Goal: Task Accomplishment & Management: Manage account settings

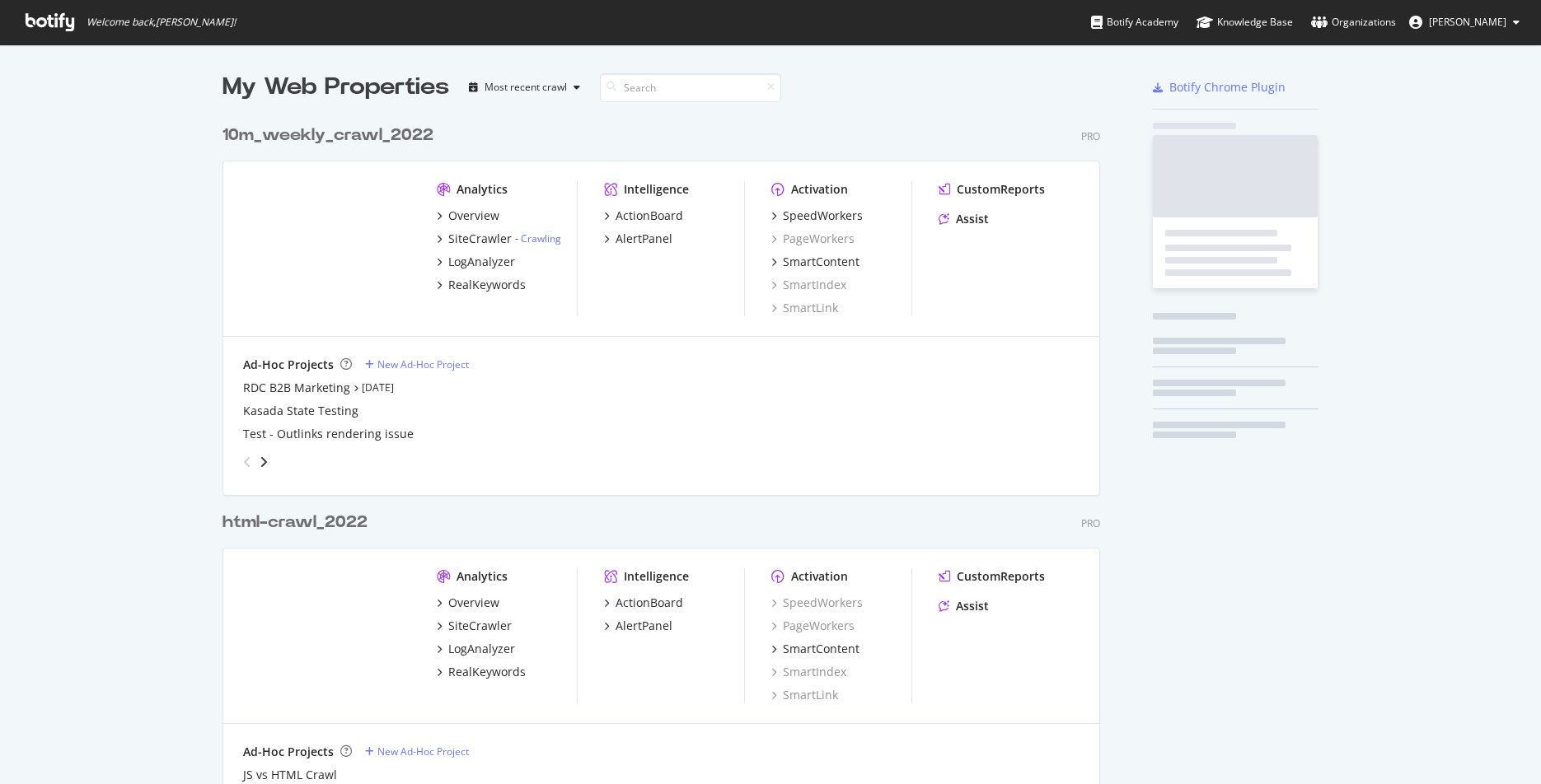
scroll to position [2406, 890]
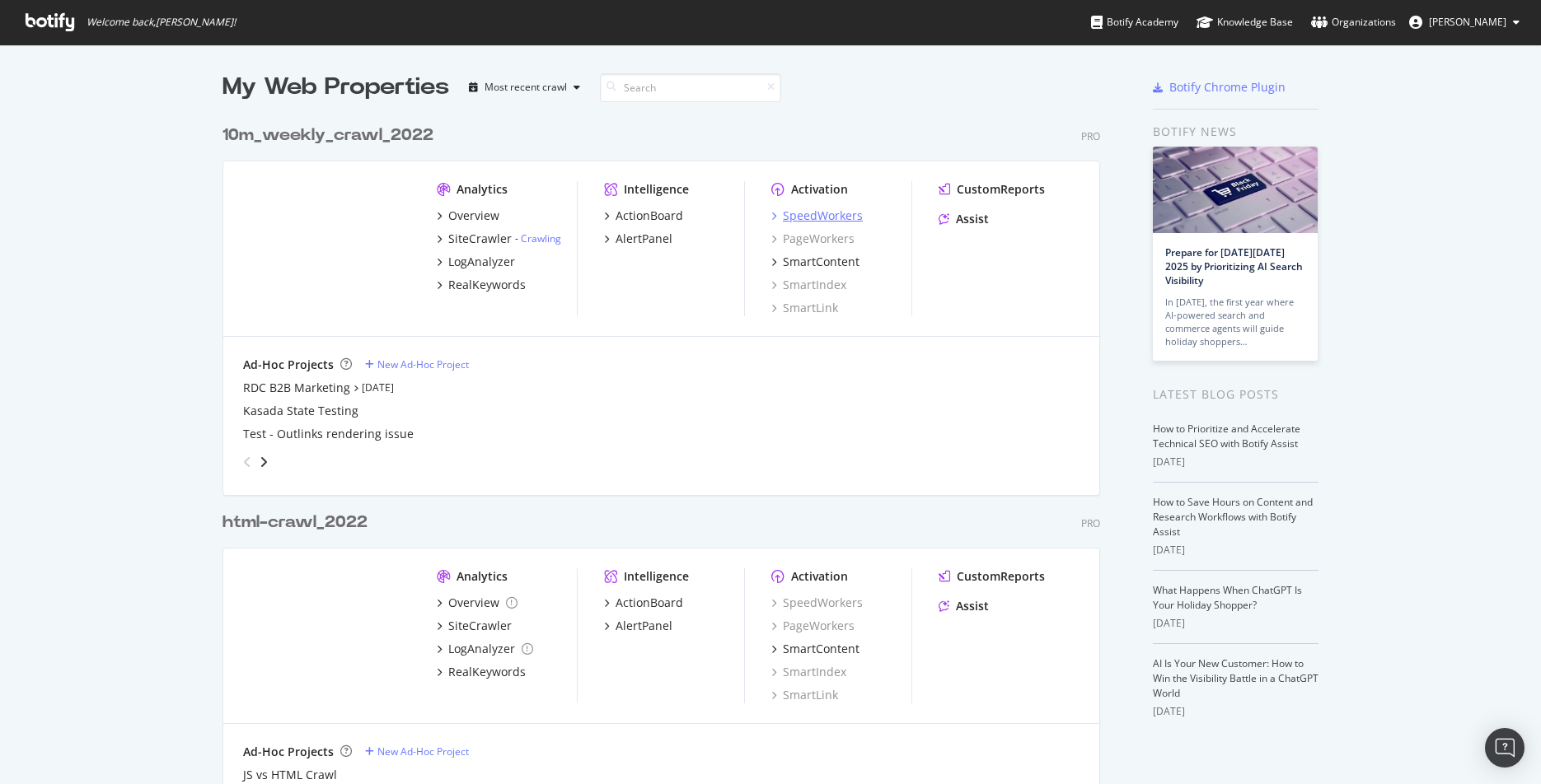
click at [821, 212] on div "SpeedWorkers" at bounding box center [823, 215] width 80 height 16
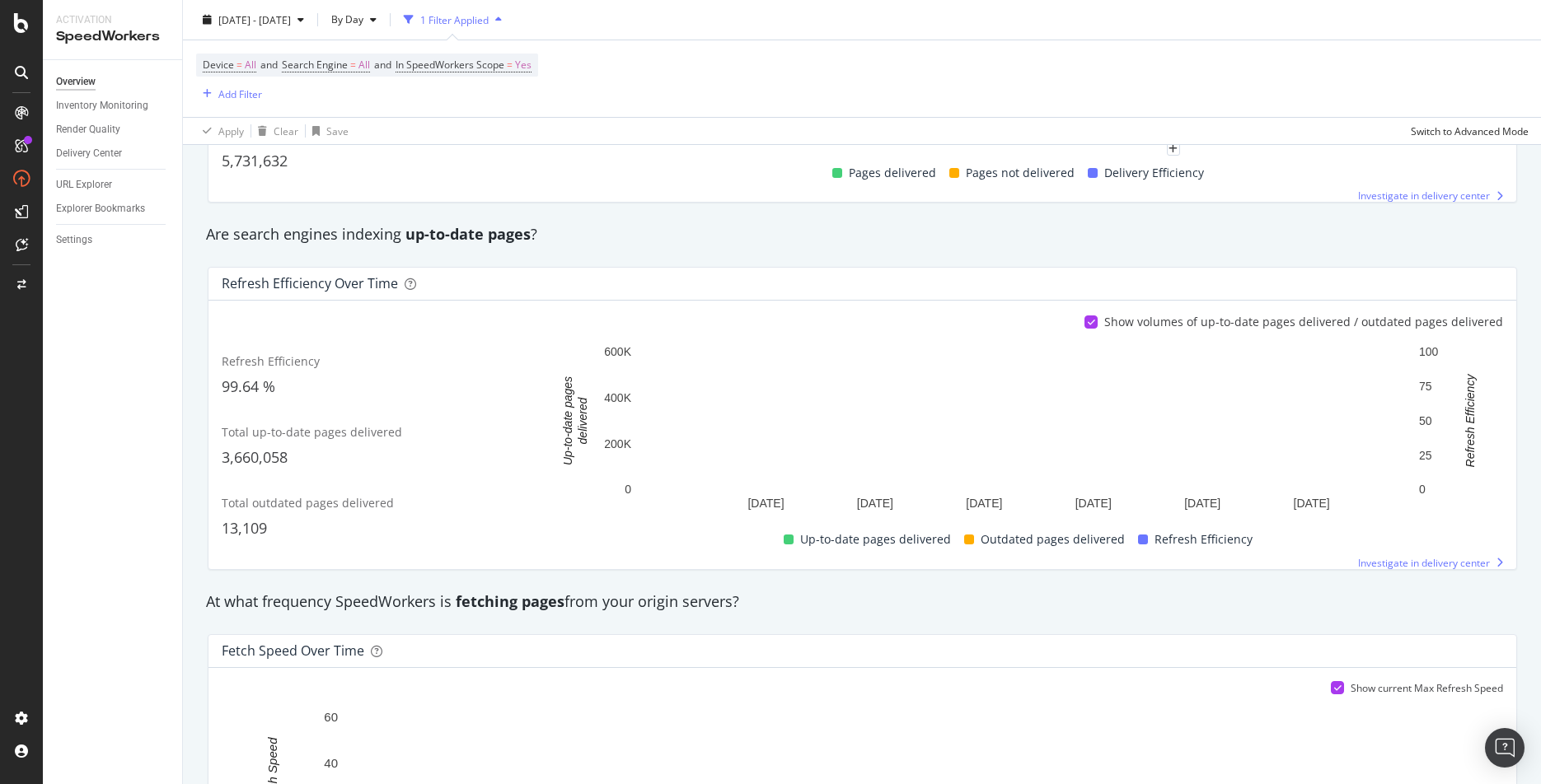
scroll to position [575, 0]
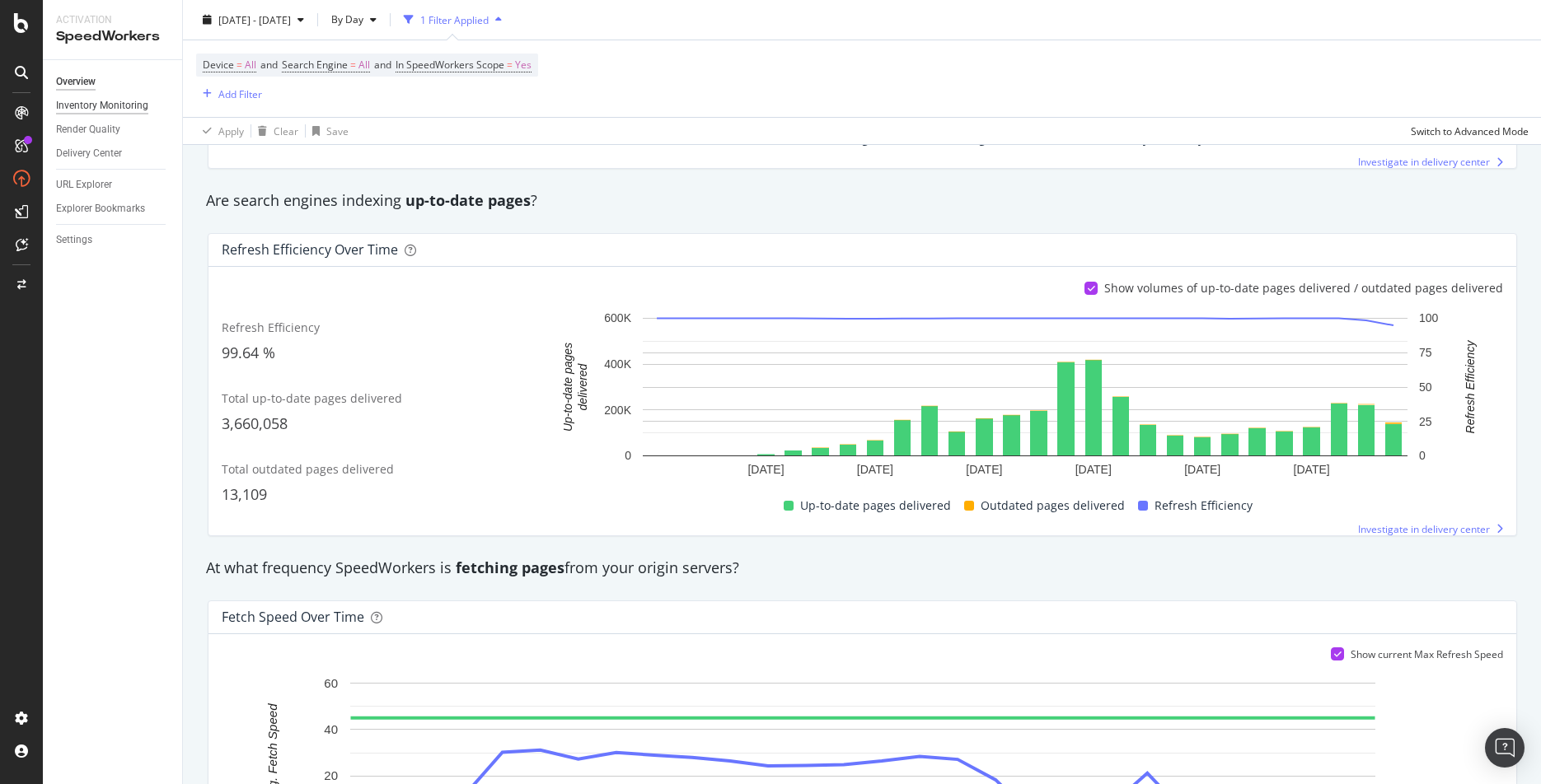
click at [111, 105] on div "Inventory Monitoring" at bounding box center [102, 106] width 92 height 17
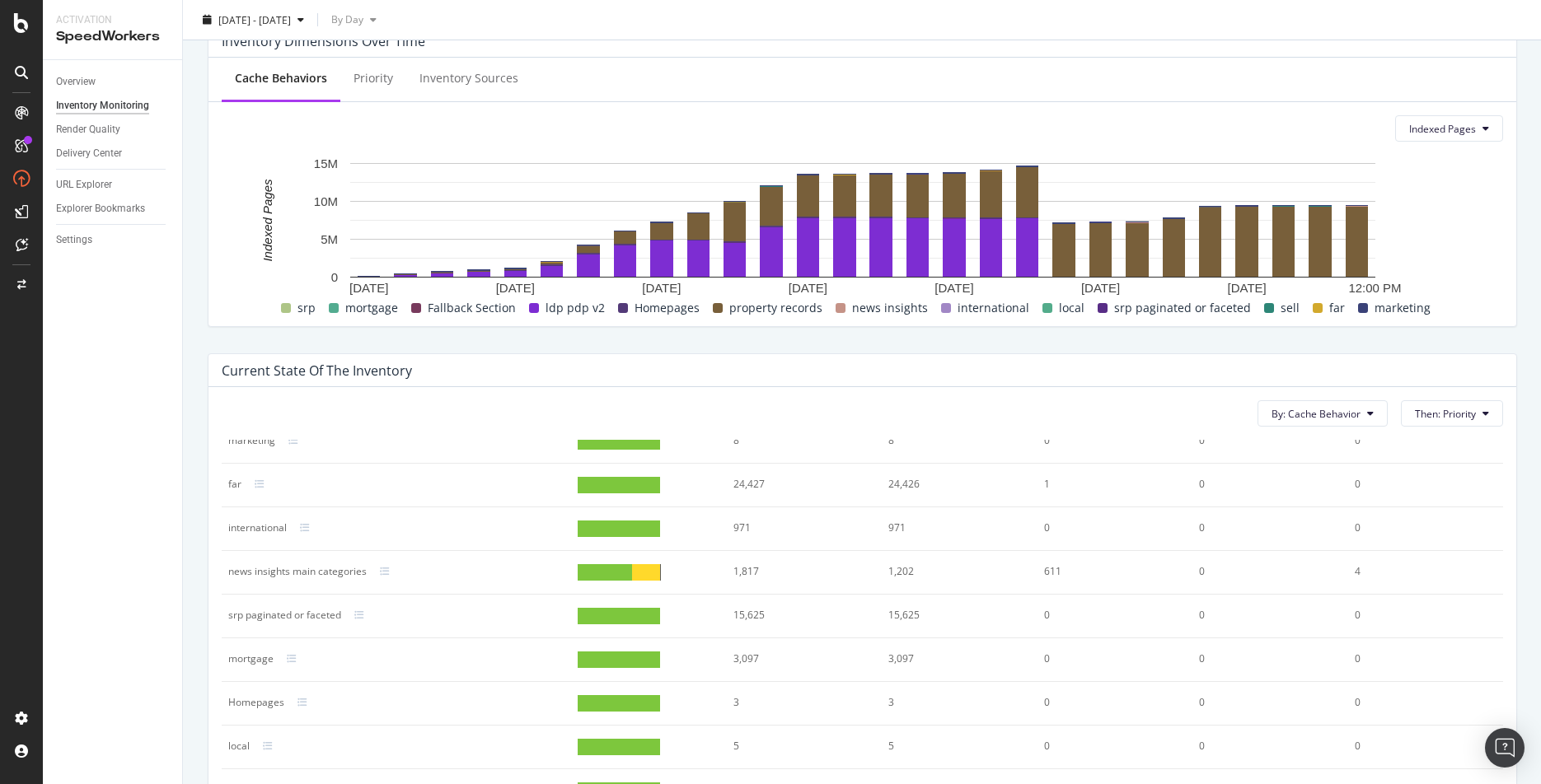
scroll to position [635, 0]
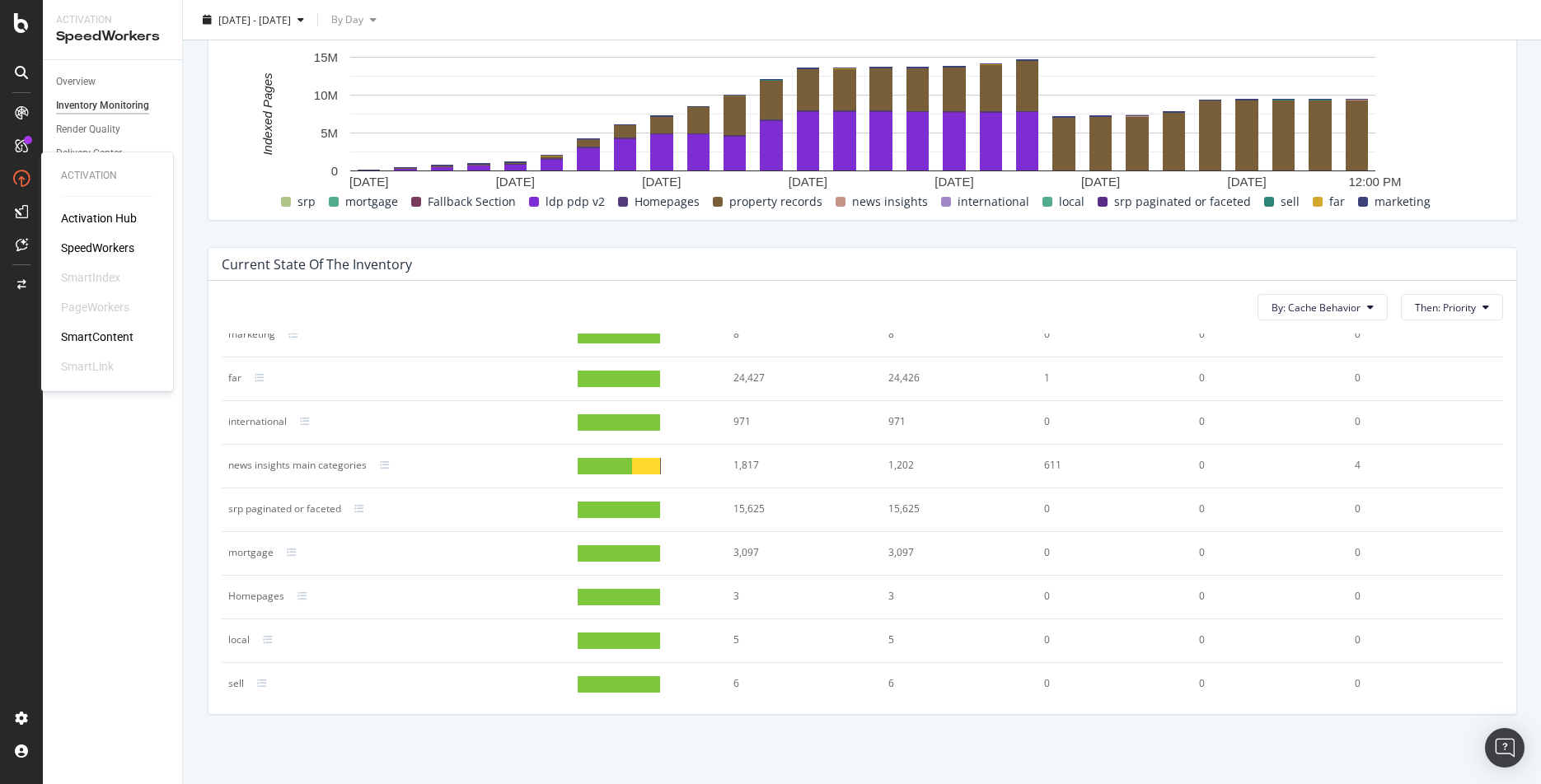
click at [78, 245] on div "SpeedWorkers" at bounding box center [98, 248] width 74 height 16
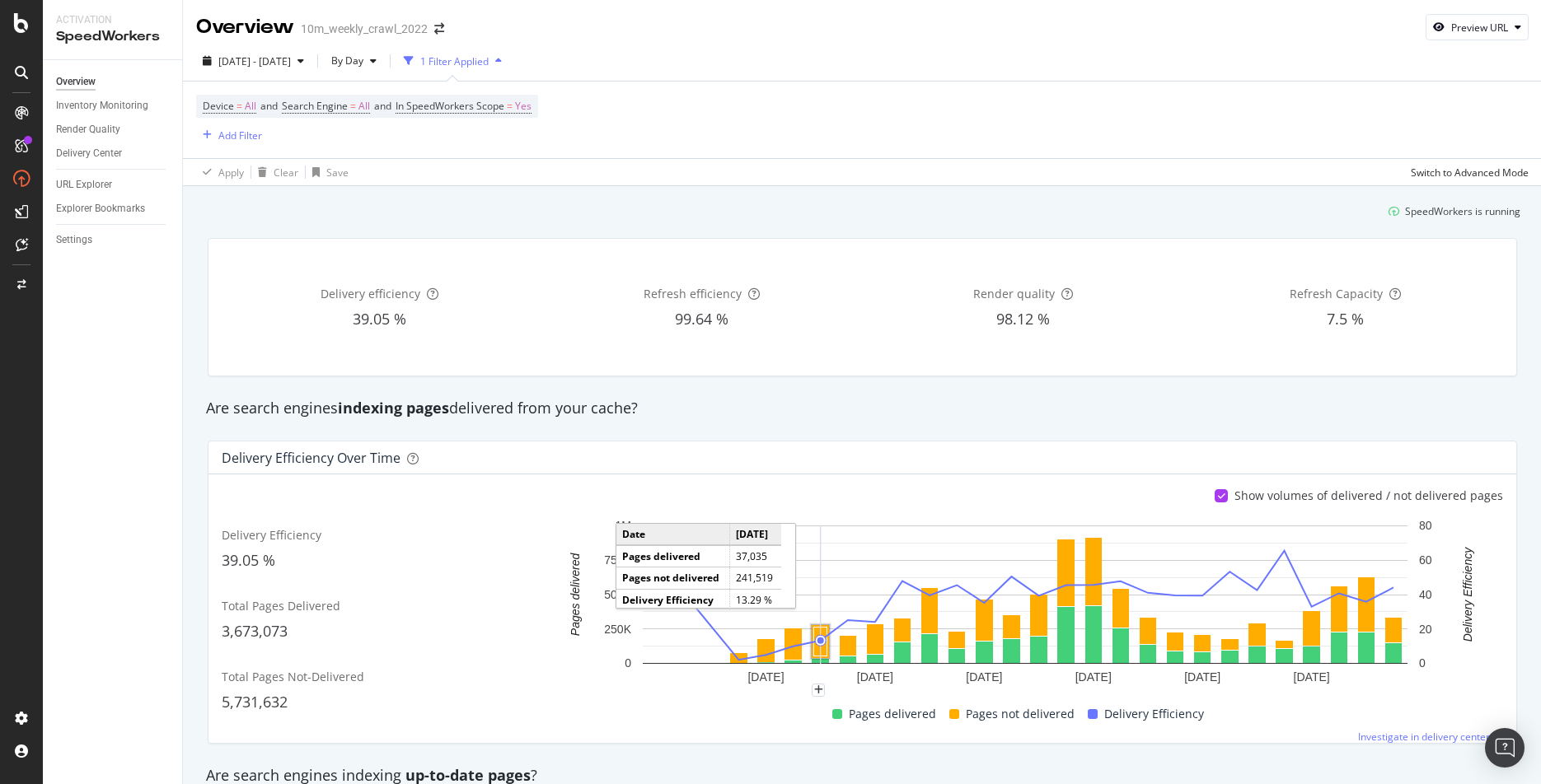
click at [483, 57] on div "1 Filter Applied" at bounding box center [454, 61] width 69 height 14
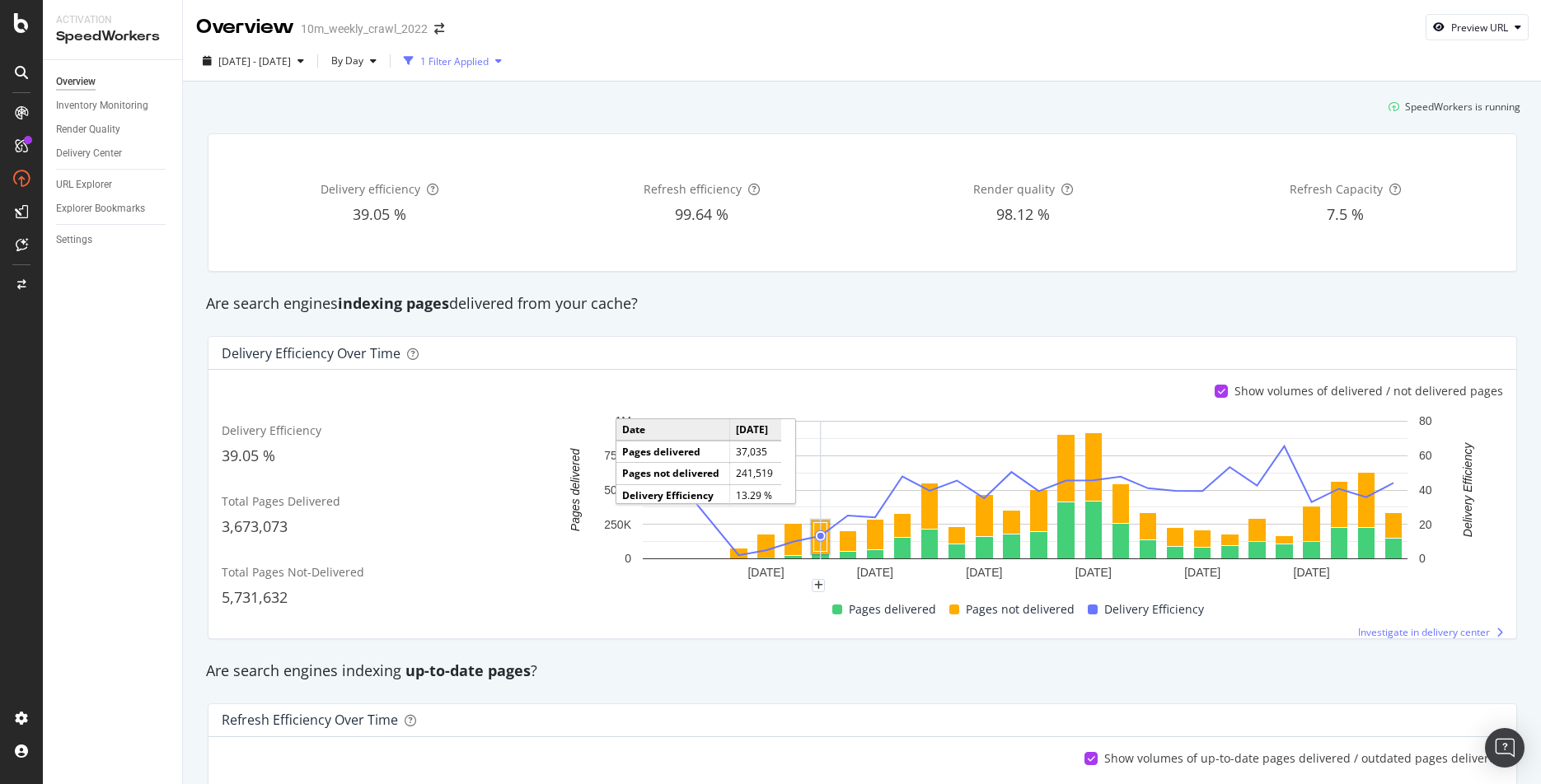
click at [483, 57] on div "1 Filter Applied" at bounding box center [454, 61] width 69 height 14
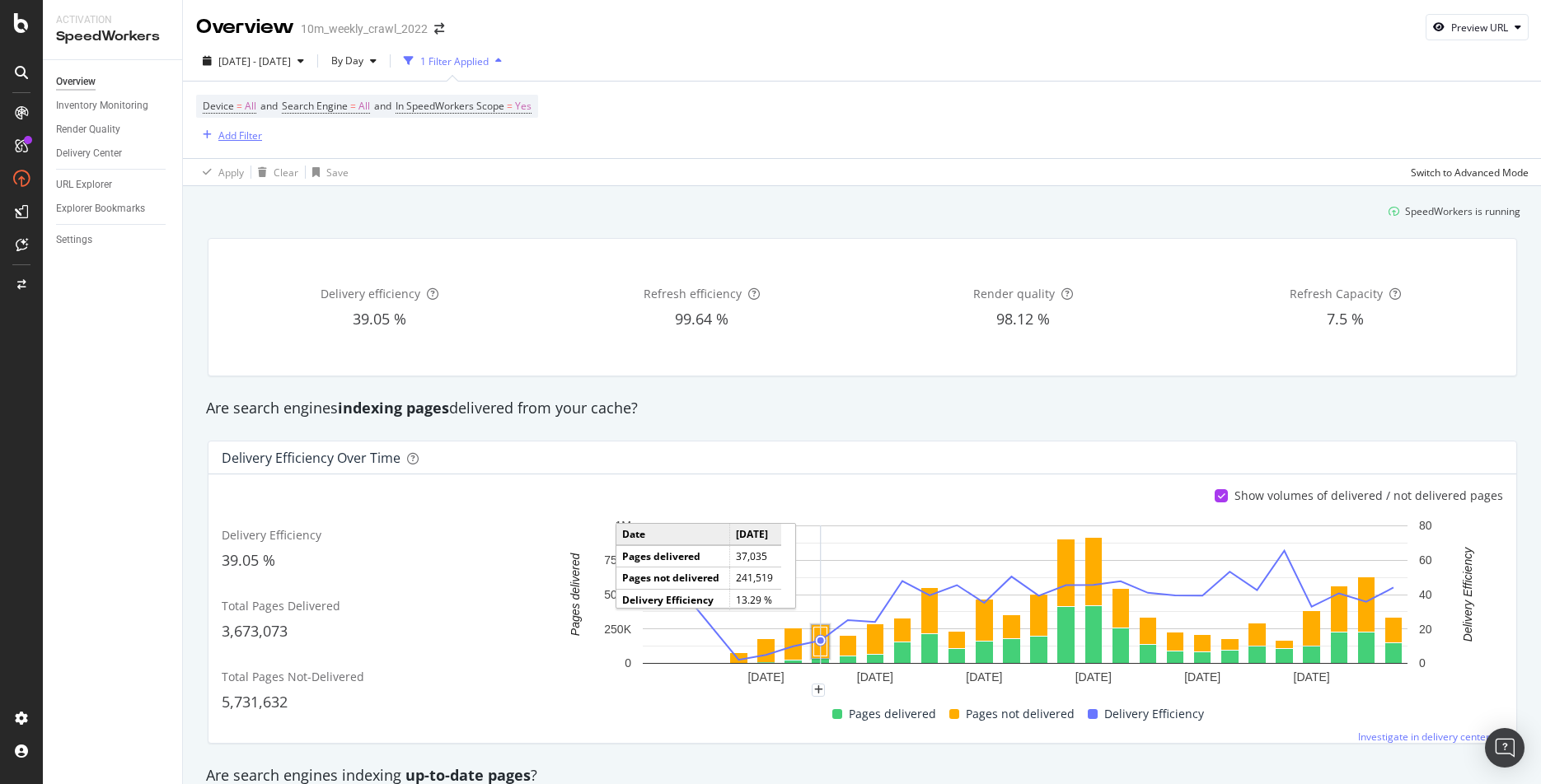
click at [232, 130] on div "Add Filter" at bounding box center [240, 136] width 44 height 14
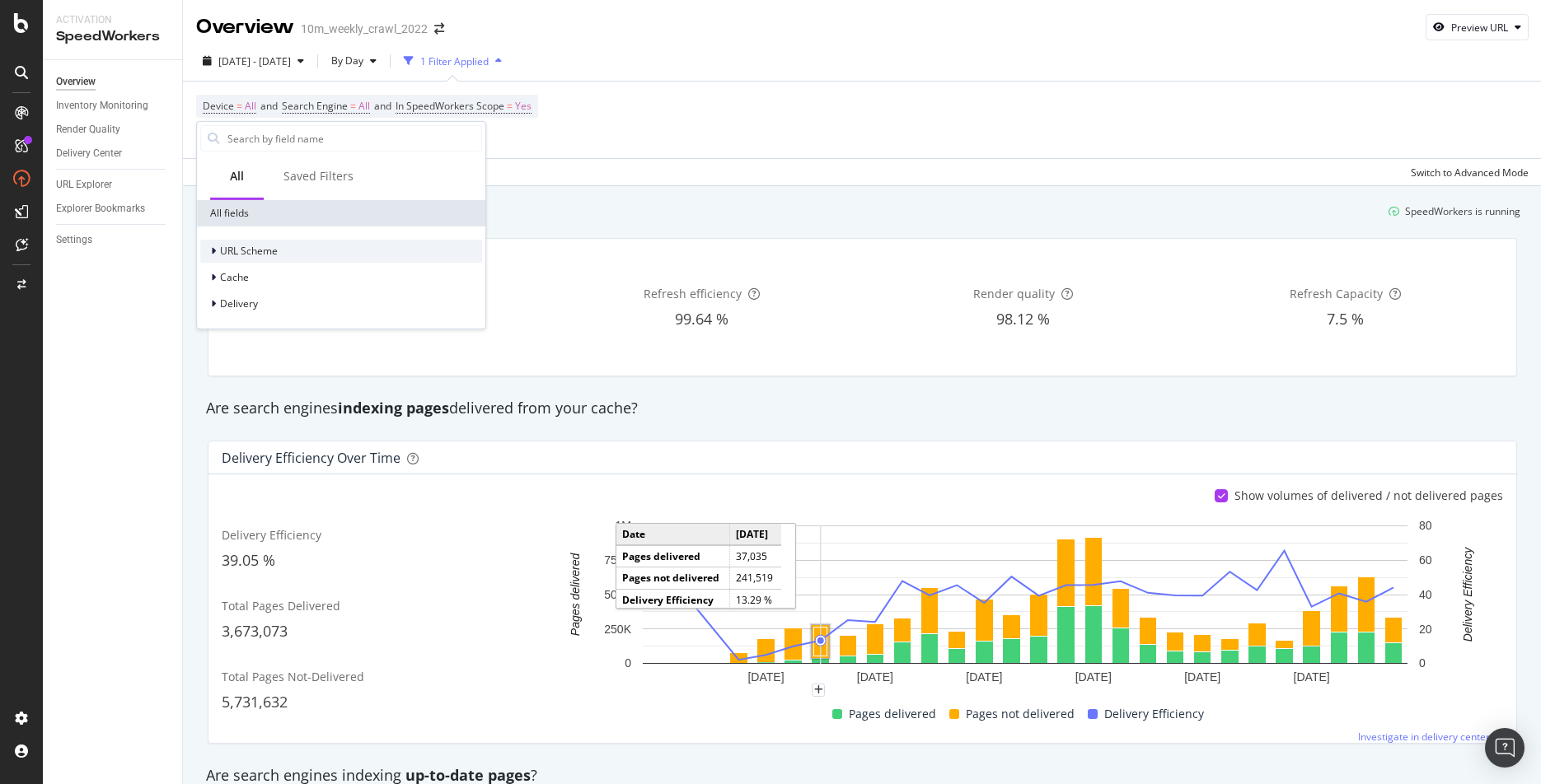
click at [212, 252] on icon at bounding box center [213, 252] width 5 height 10
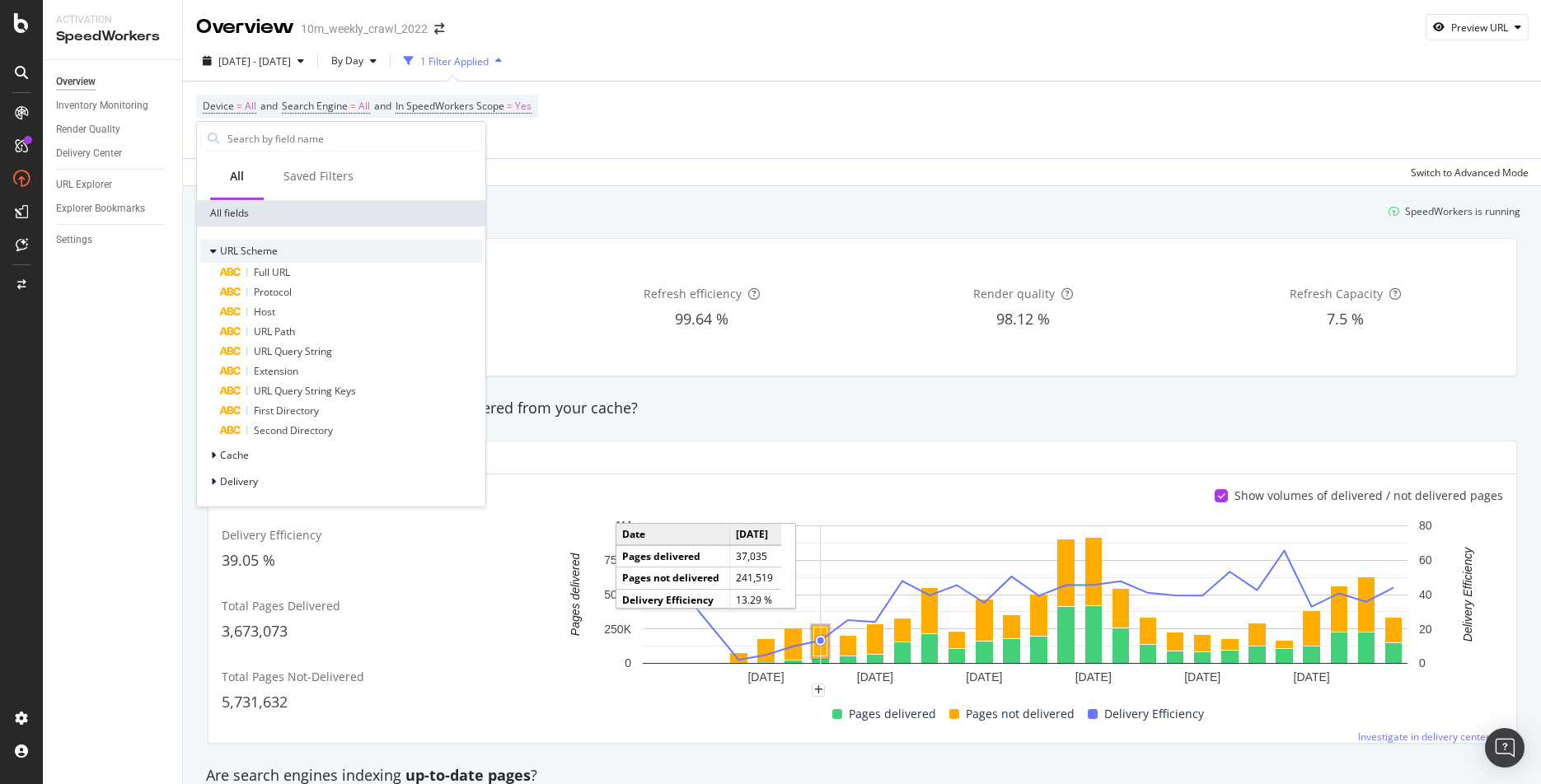
click at [214, 252] on icon at bounding box center [213, 252] width 7 height 10
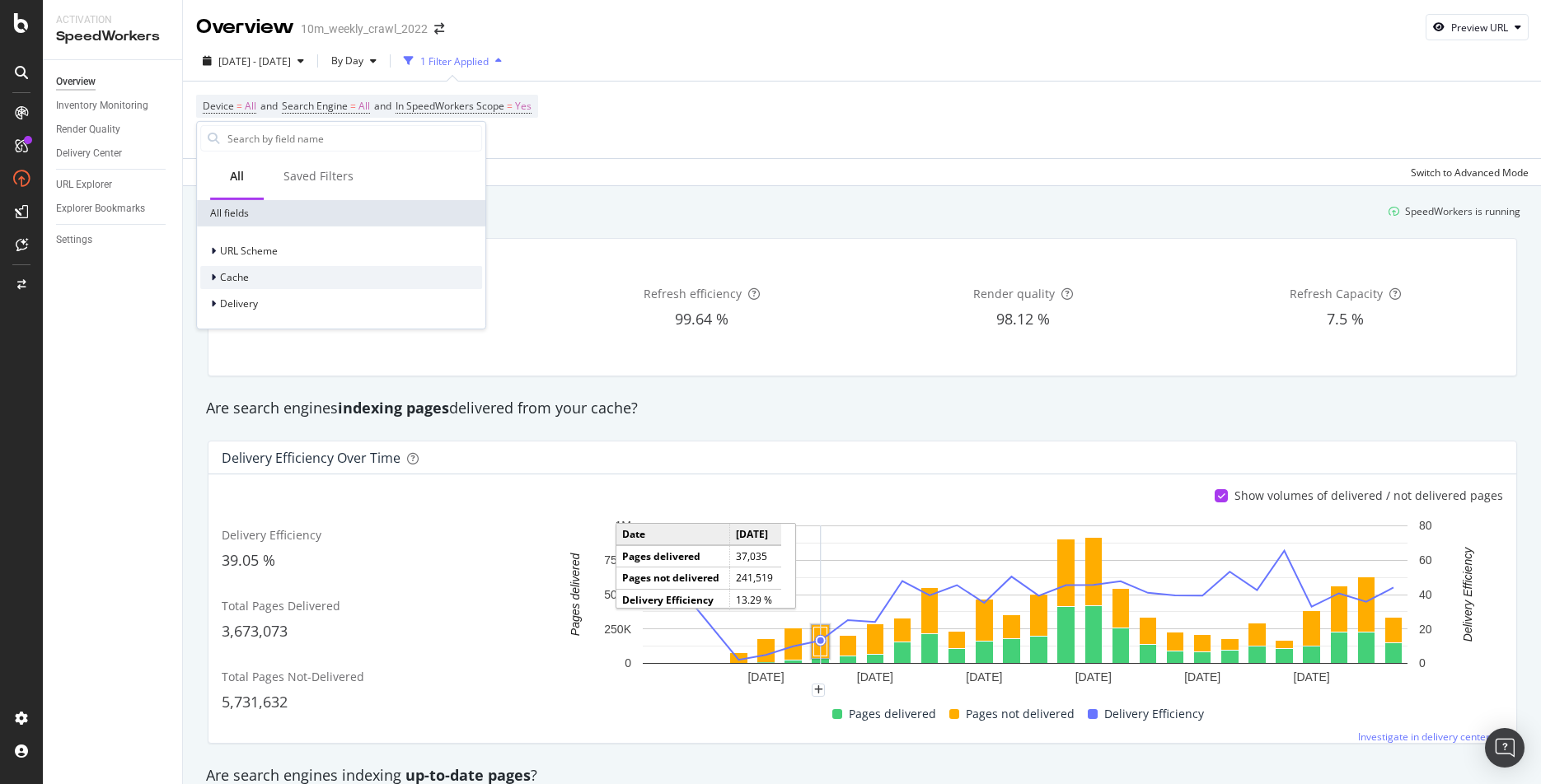
click at [215, 279] on icon at bounding box center [213, 278] width 5 height 10
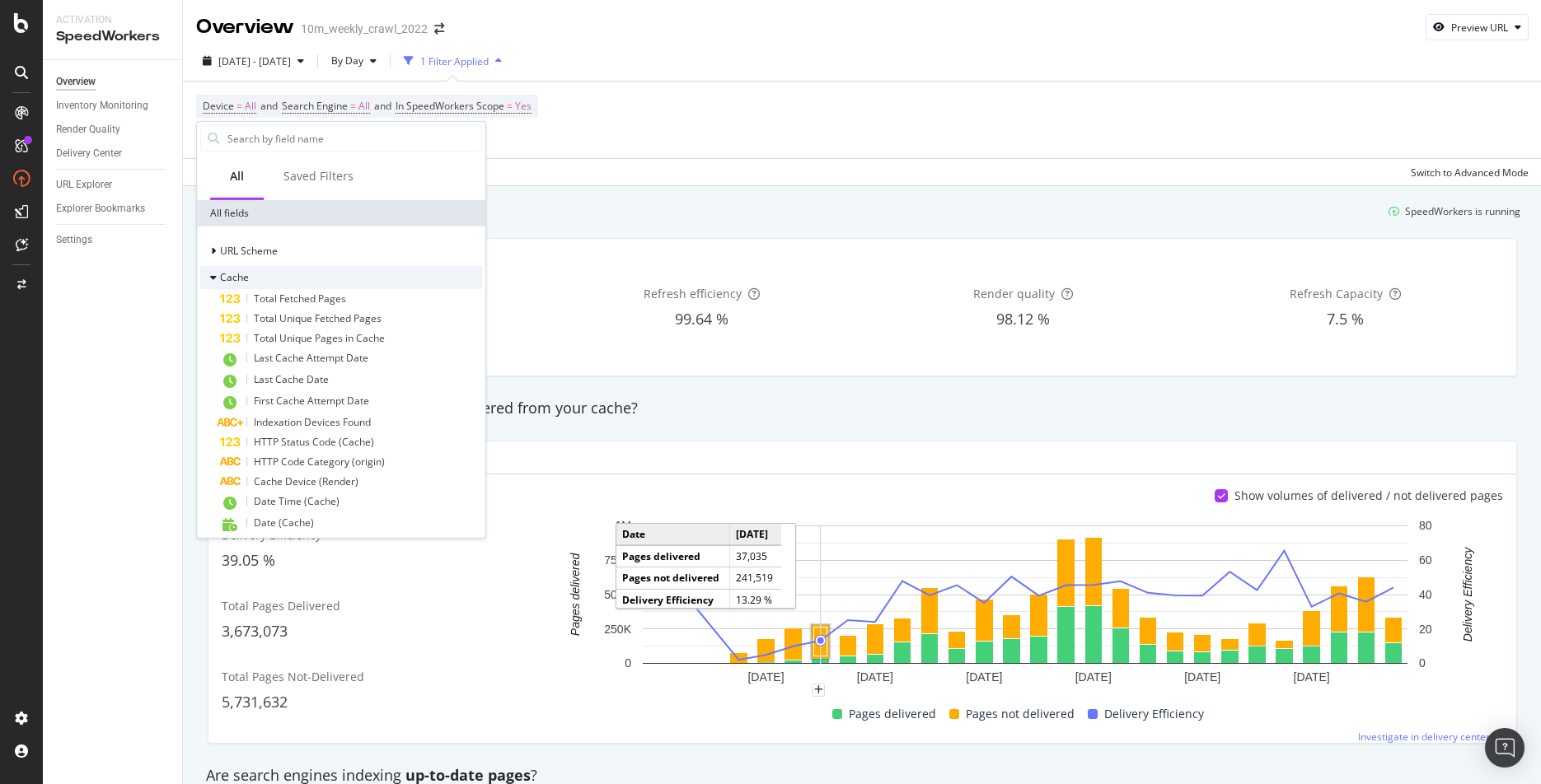
click at [211, 277] on icon at bounding box center [213, 278] width 7 height 10
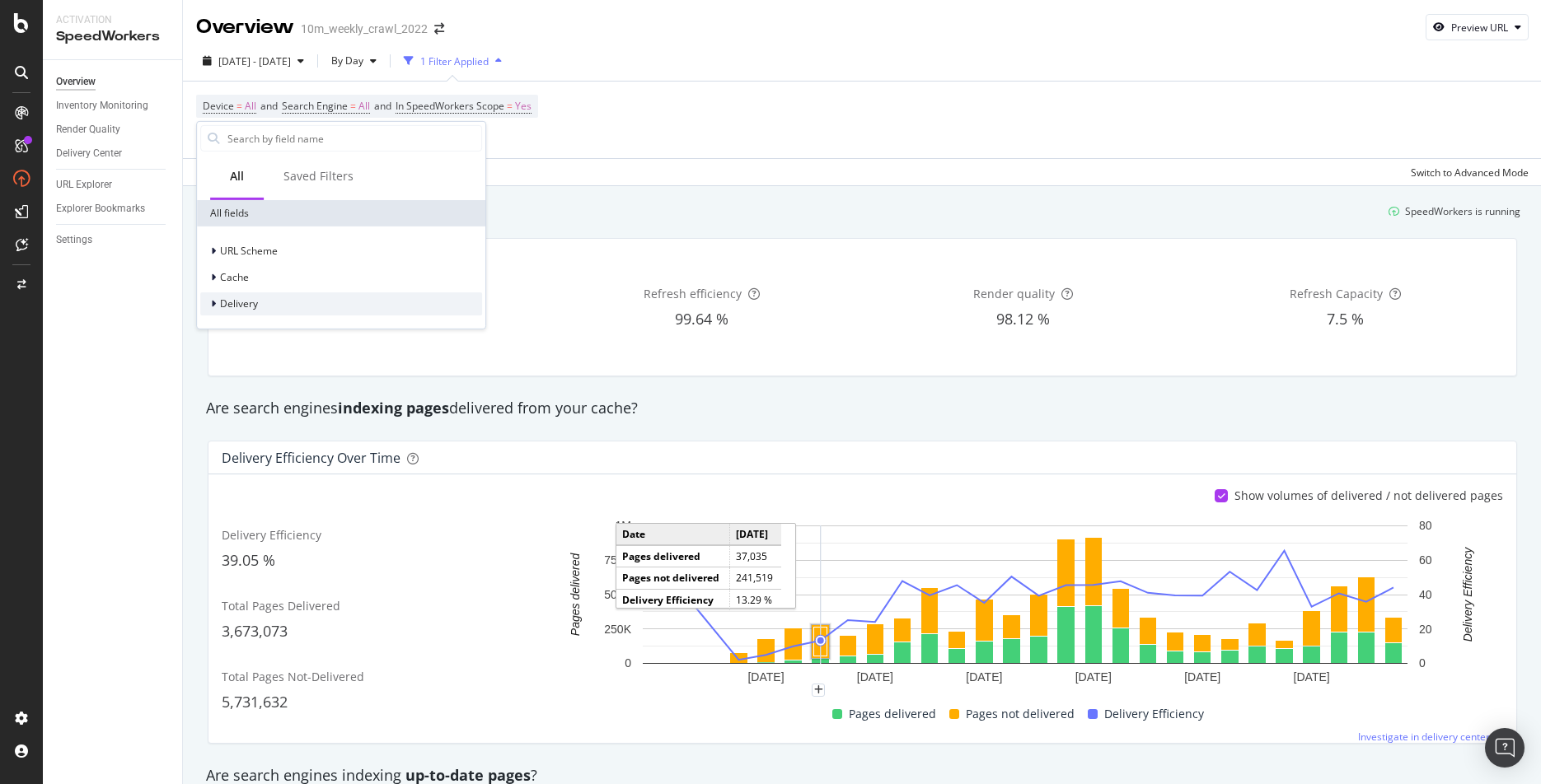
click at [211, 305] on icon at bounding box center [213, 304] width 5 height 10
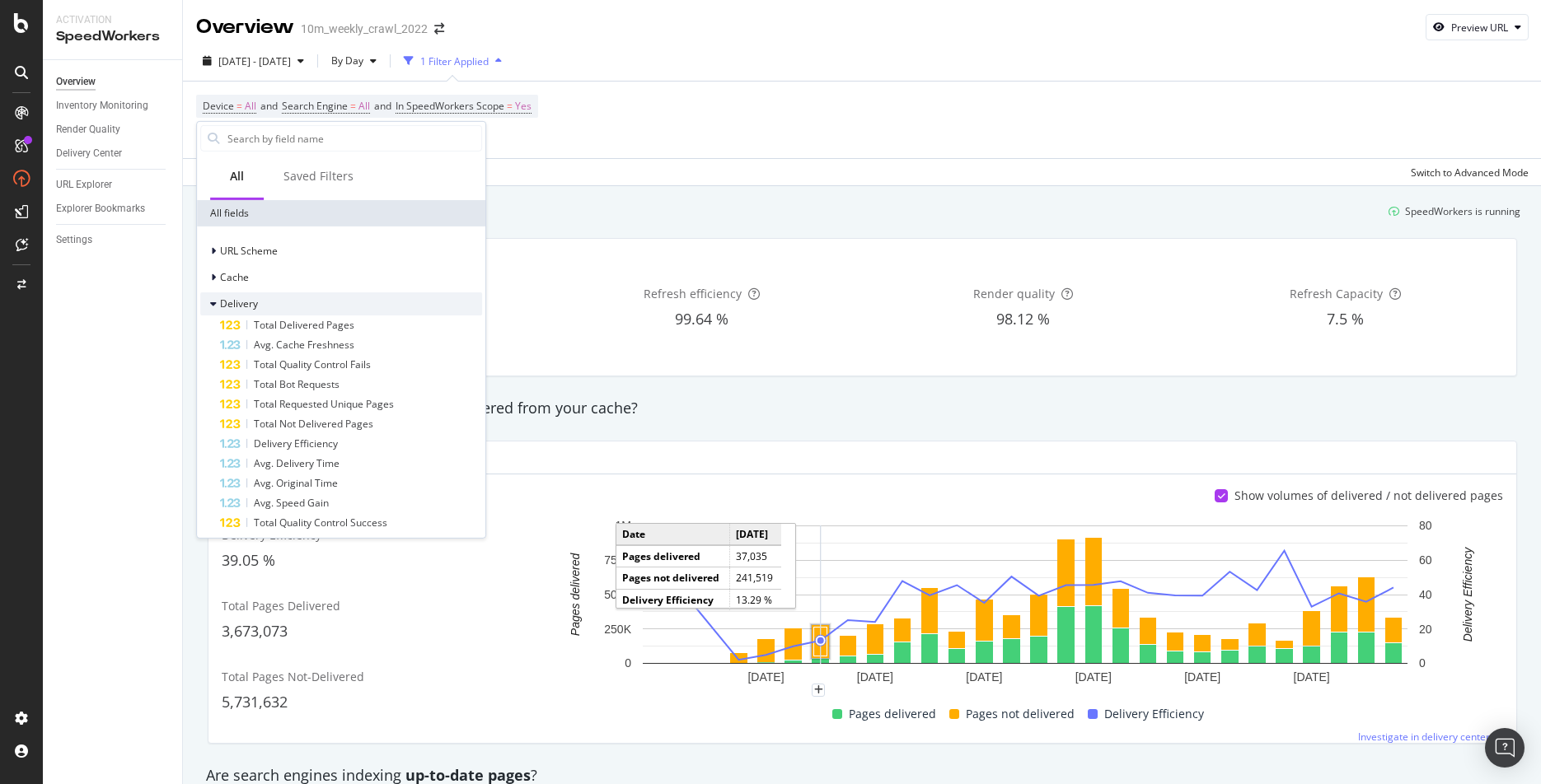
click at [211, 305] on icon at bounding box center [213, 304] width 7 height 10
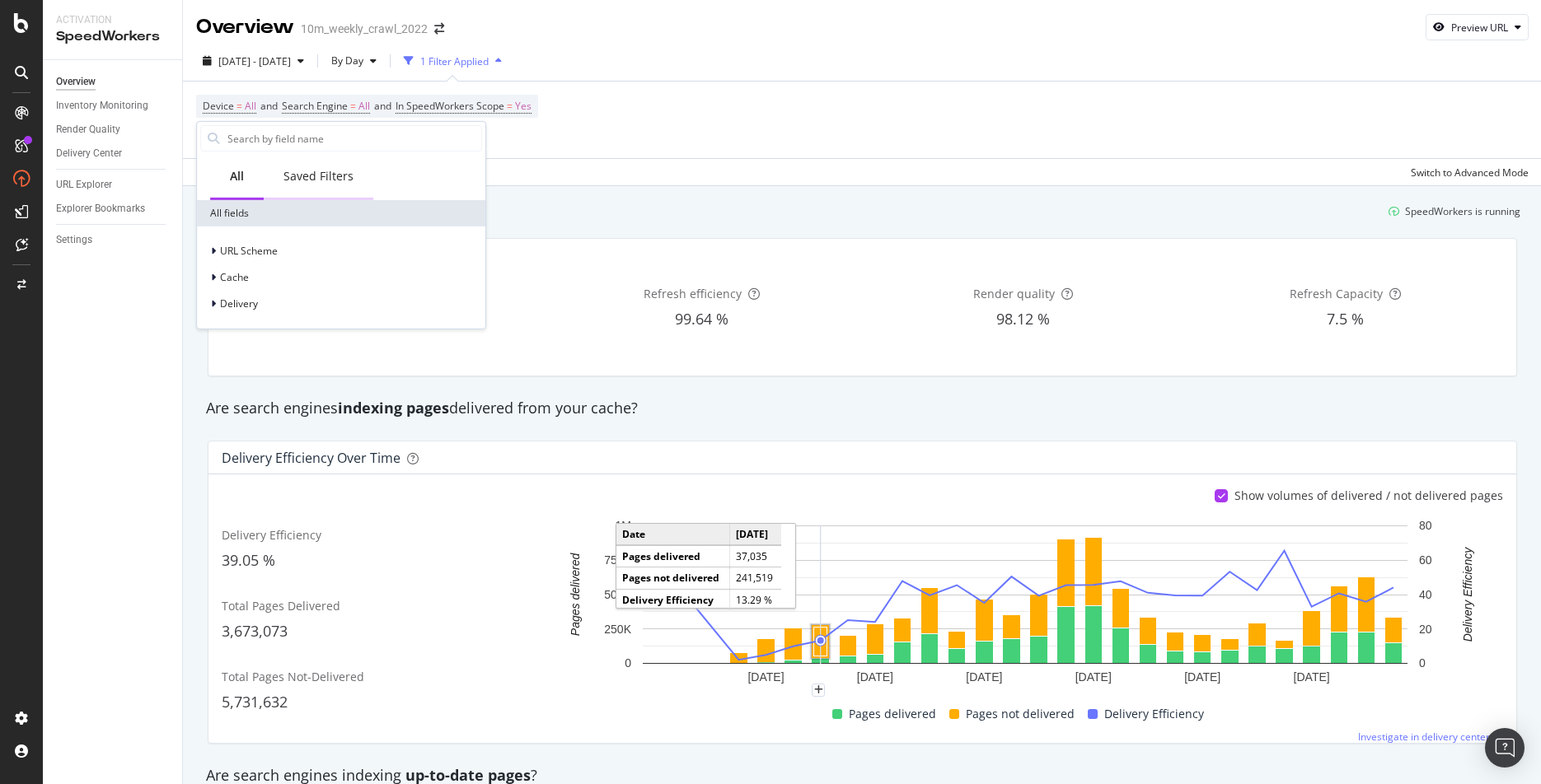
click at [313, 181] on div "Saved Filters" at bounding box center [318, 176] width 70 height 16
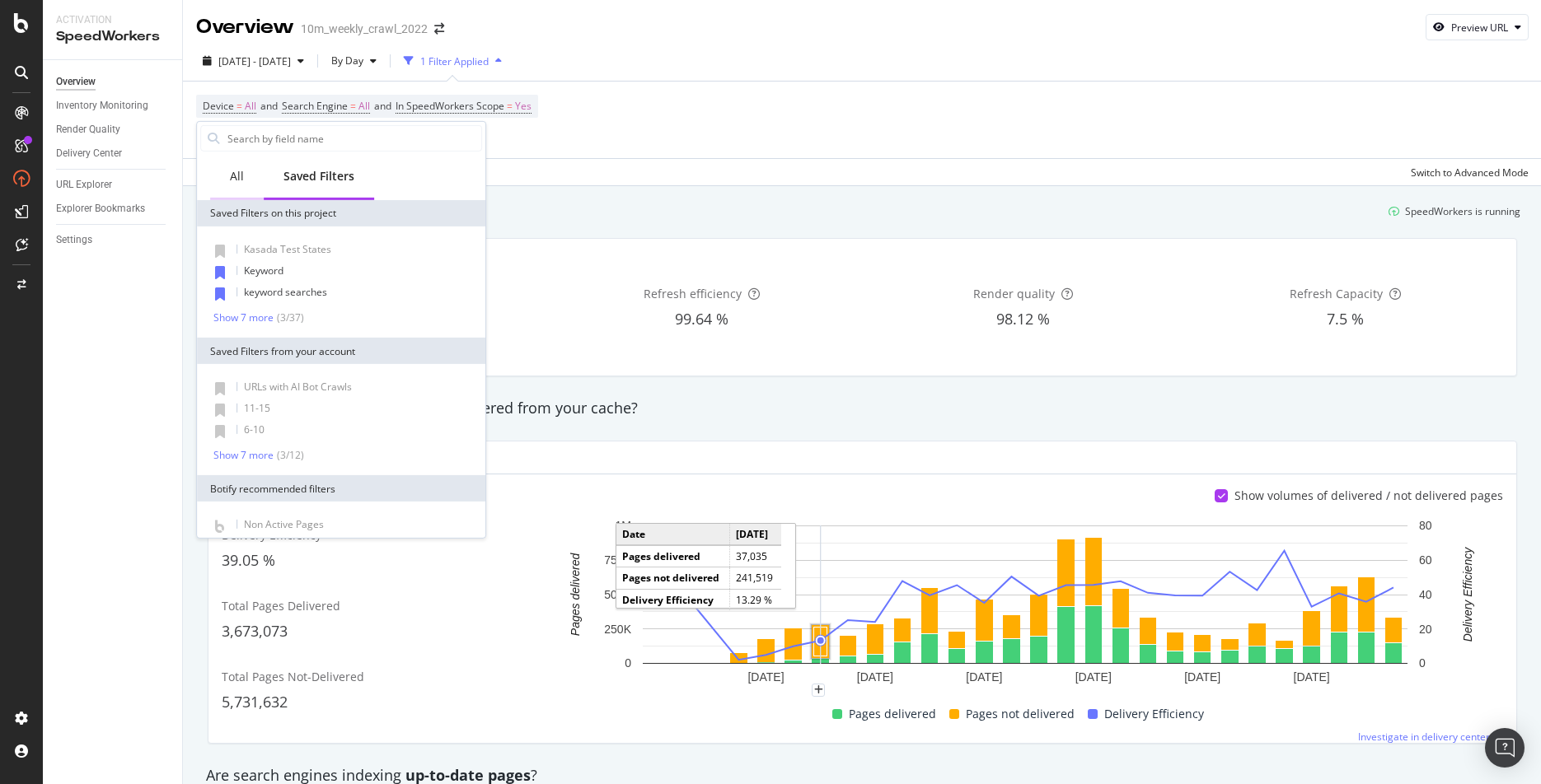
click at [233, 174] on div "All" at bounding box center [236, 176] width 14 height 16
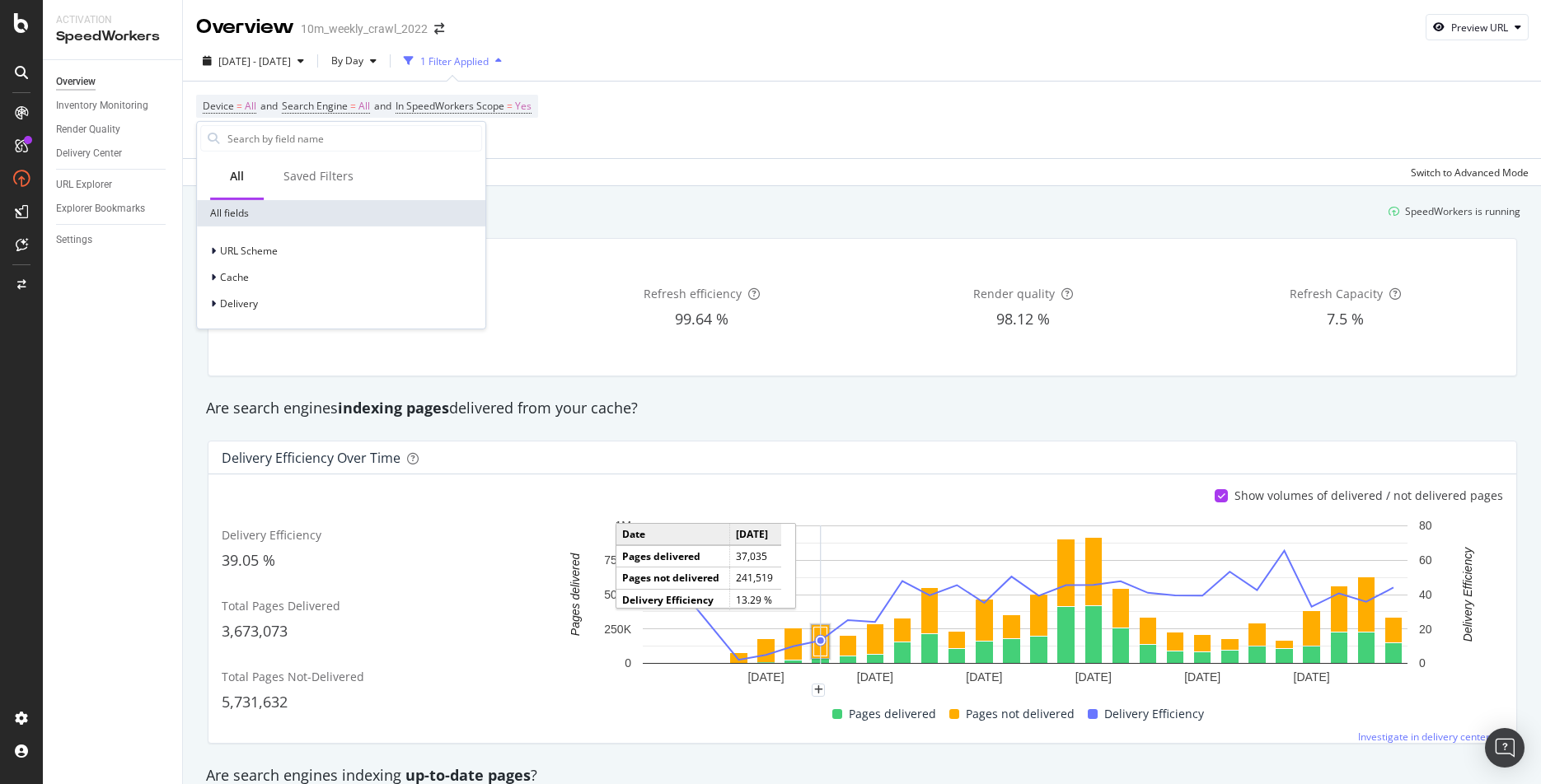
click at [603, 134] on div "Device = All and Search Engine = All and In SpeedWorkers Scope = Yes Add Filter" at bounding box center [862, 119] width 1332 height 76
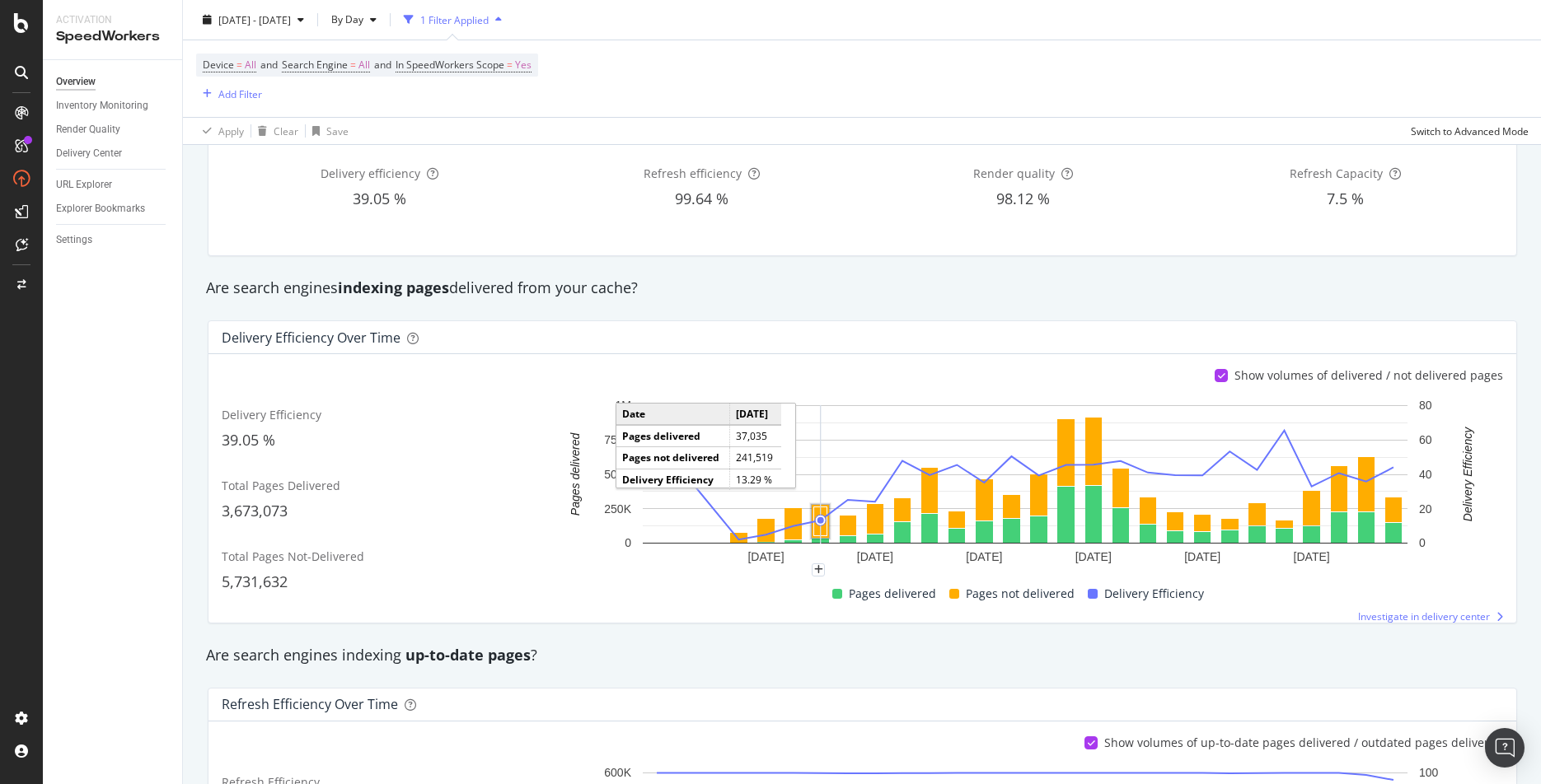
scroll to position [133, 0]
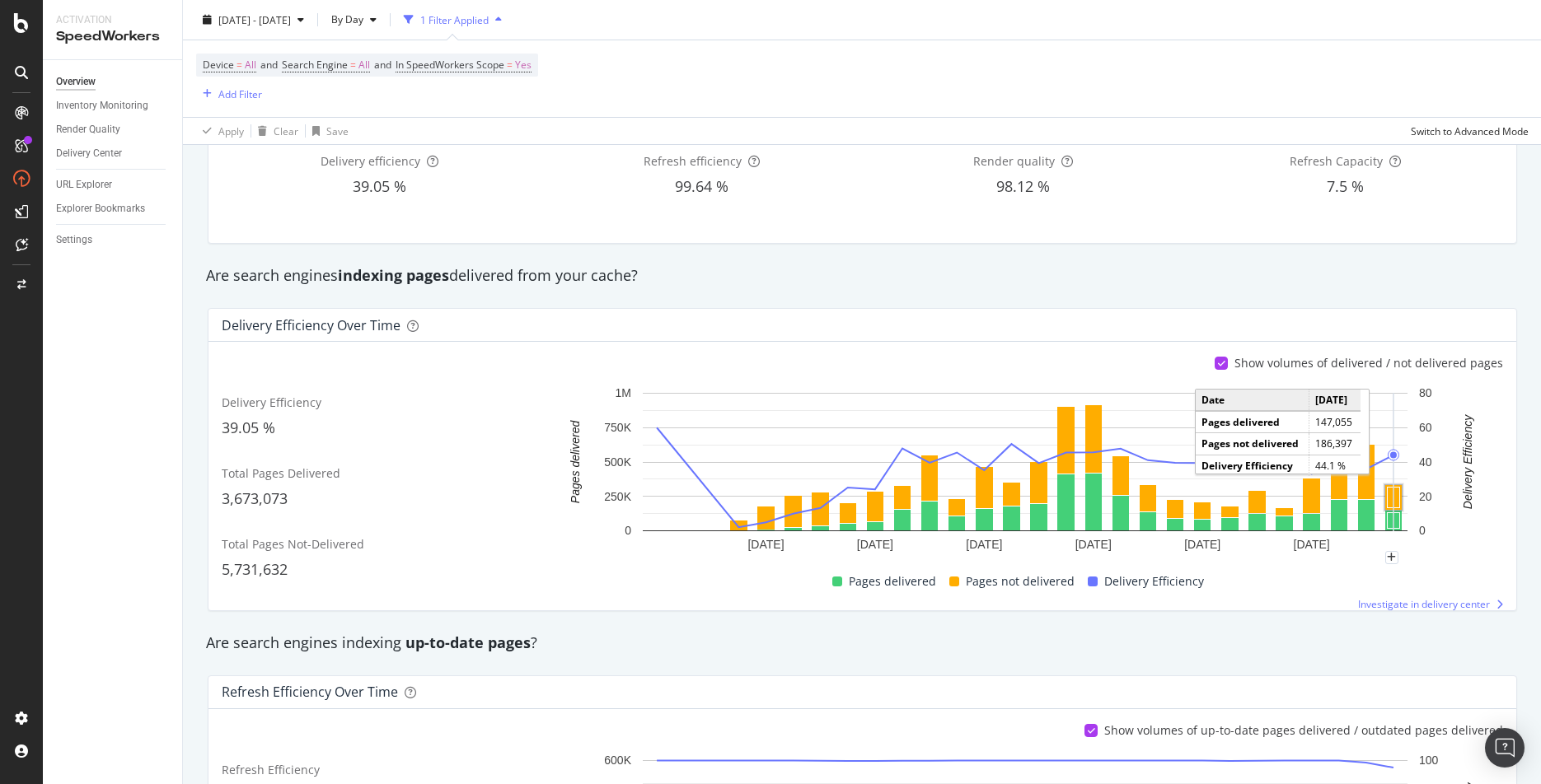
click at [1393, 495] on rect "A chart." at bounding box center [1393, 498] width 13 height 20
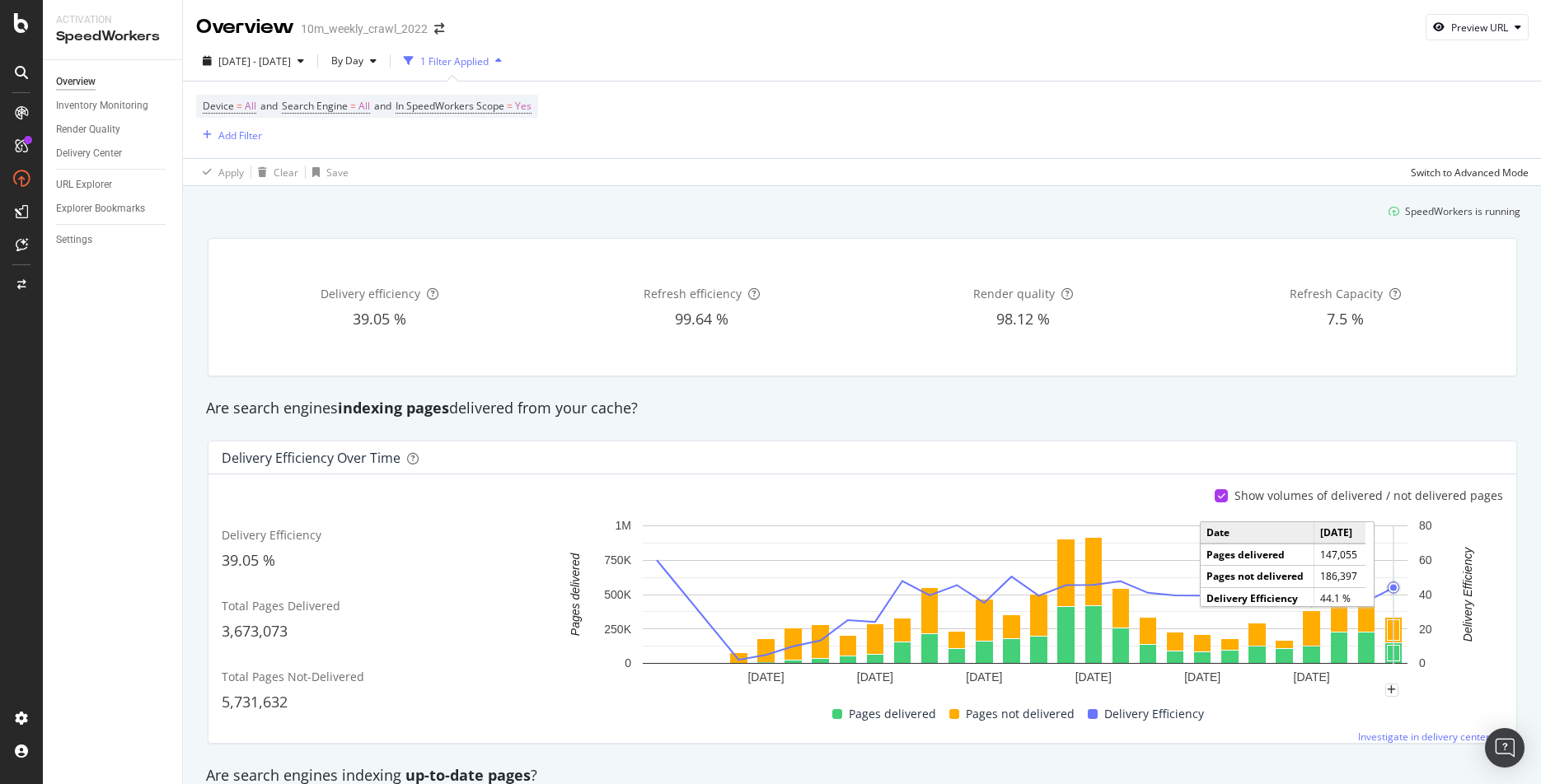
click at [1393, 652] on icon "A chart." at bounding box center [1393, 594] width 0 height 138
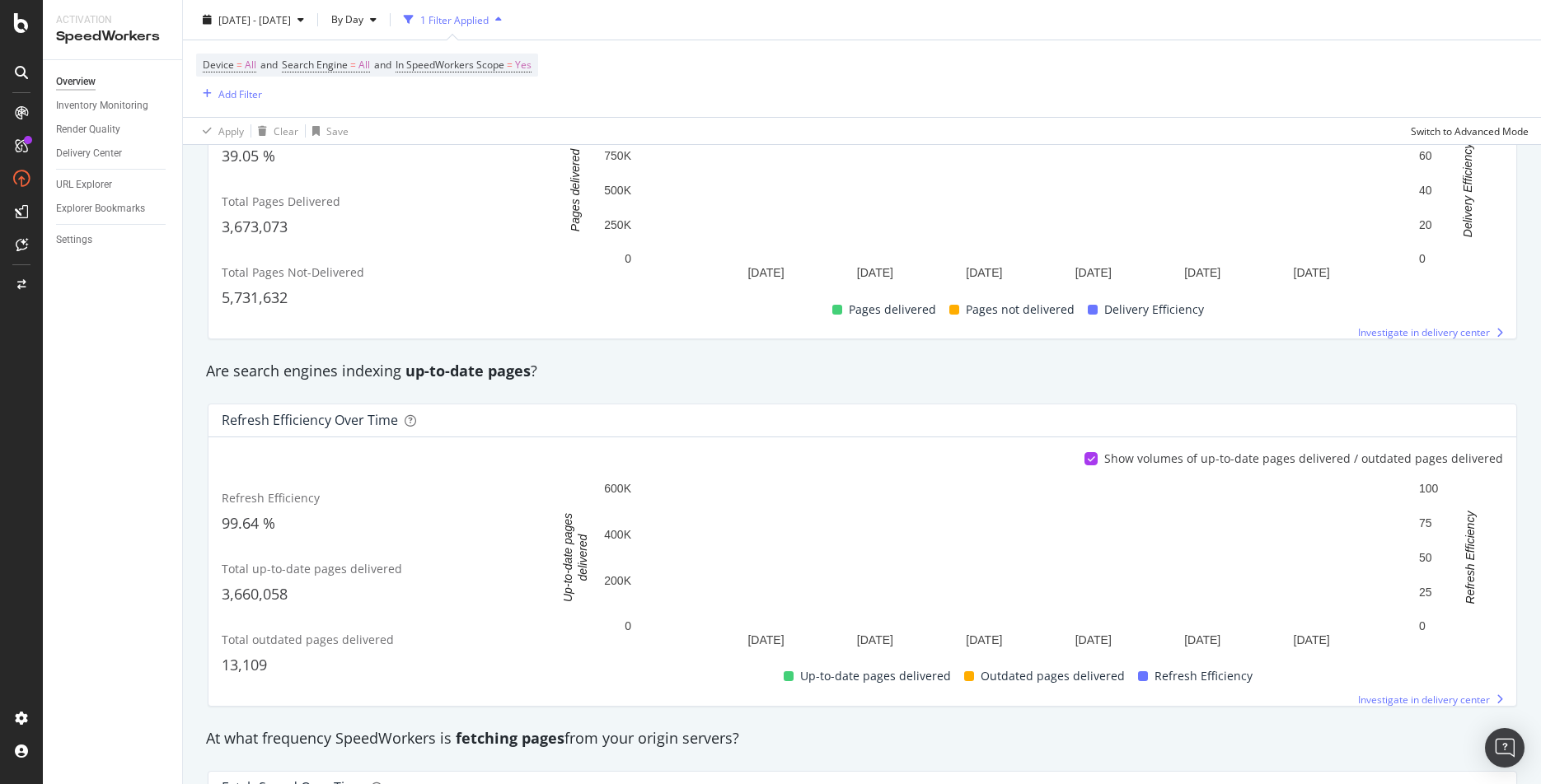
scroll to position [490, 0]
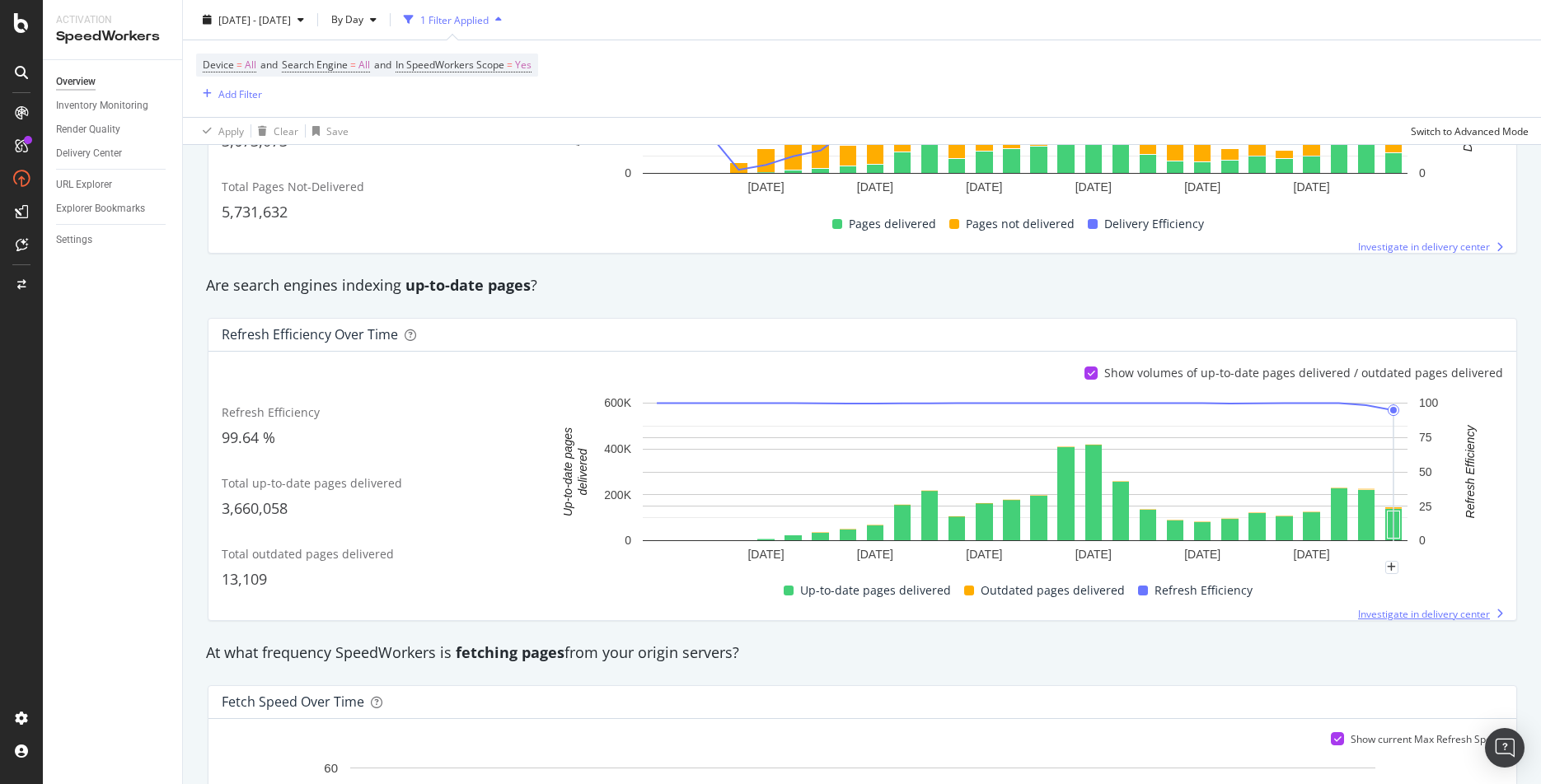
click at [1387, 615] on span "Investigate in delivery center" at bounding box center [1424, 614] width 132 height 14
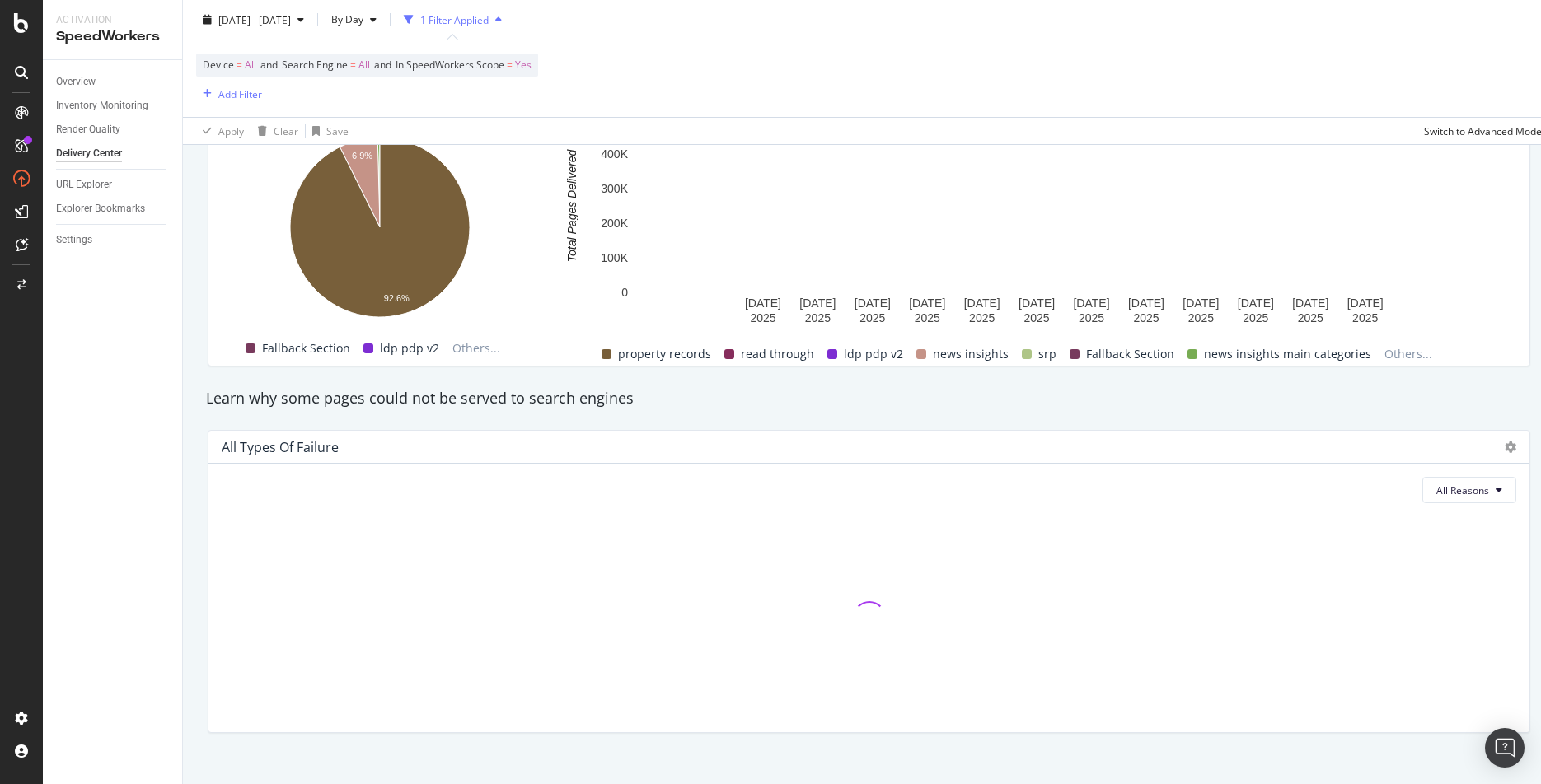
scroll to position [1395, 0]
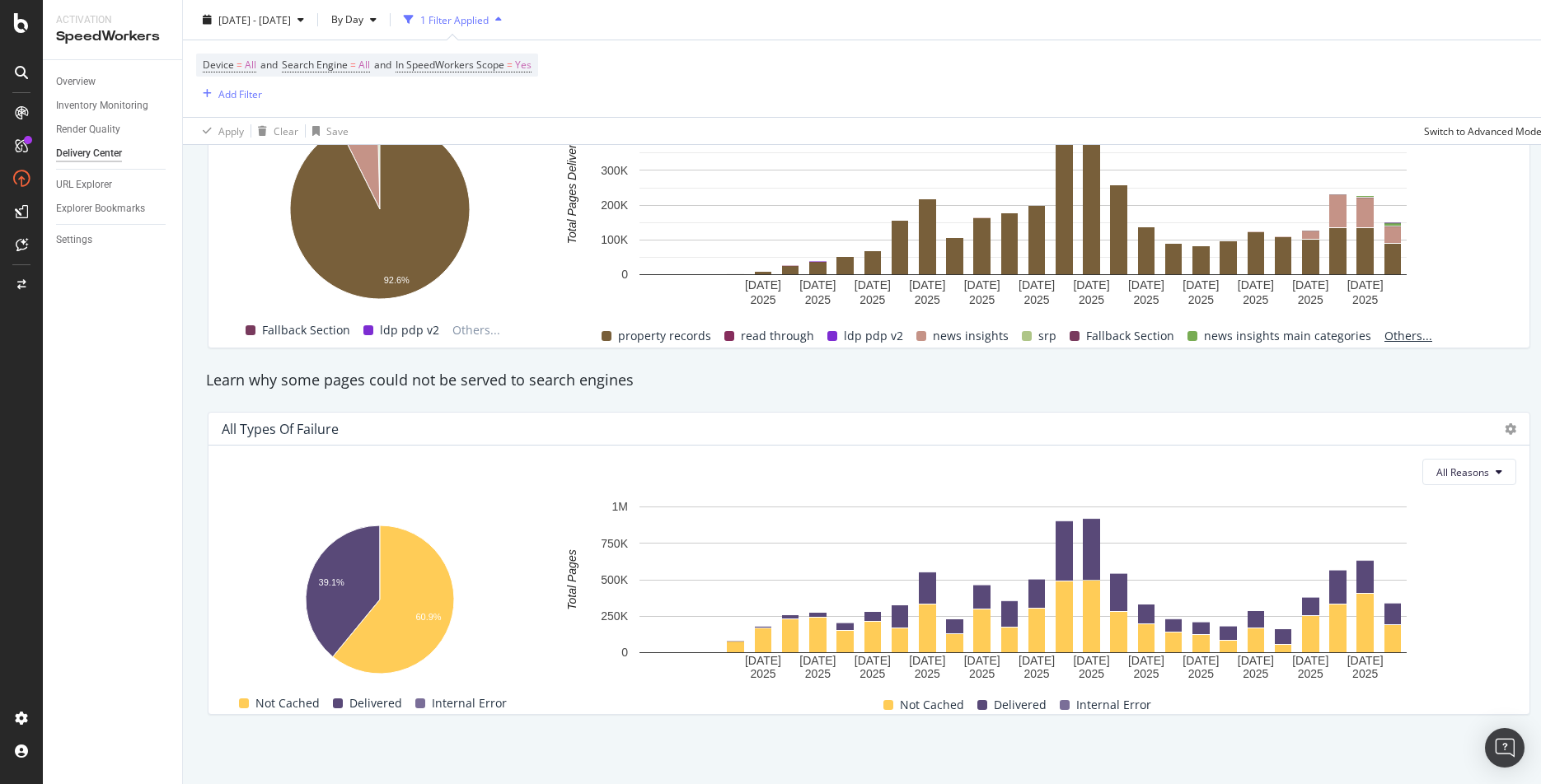
click at [1398, 333] on span "Others..." at bounding box center [1407, 336] width 61 height 19
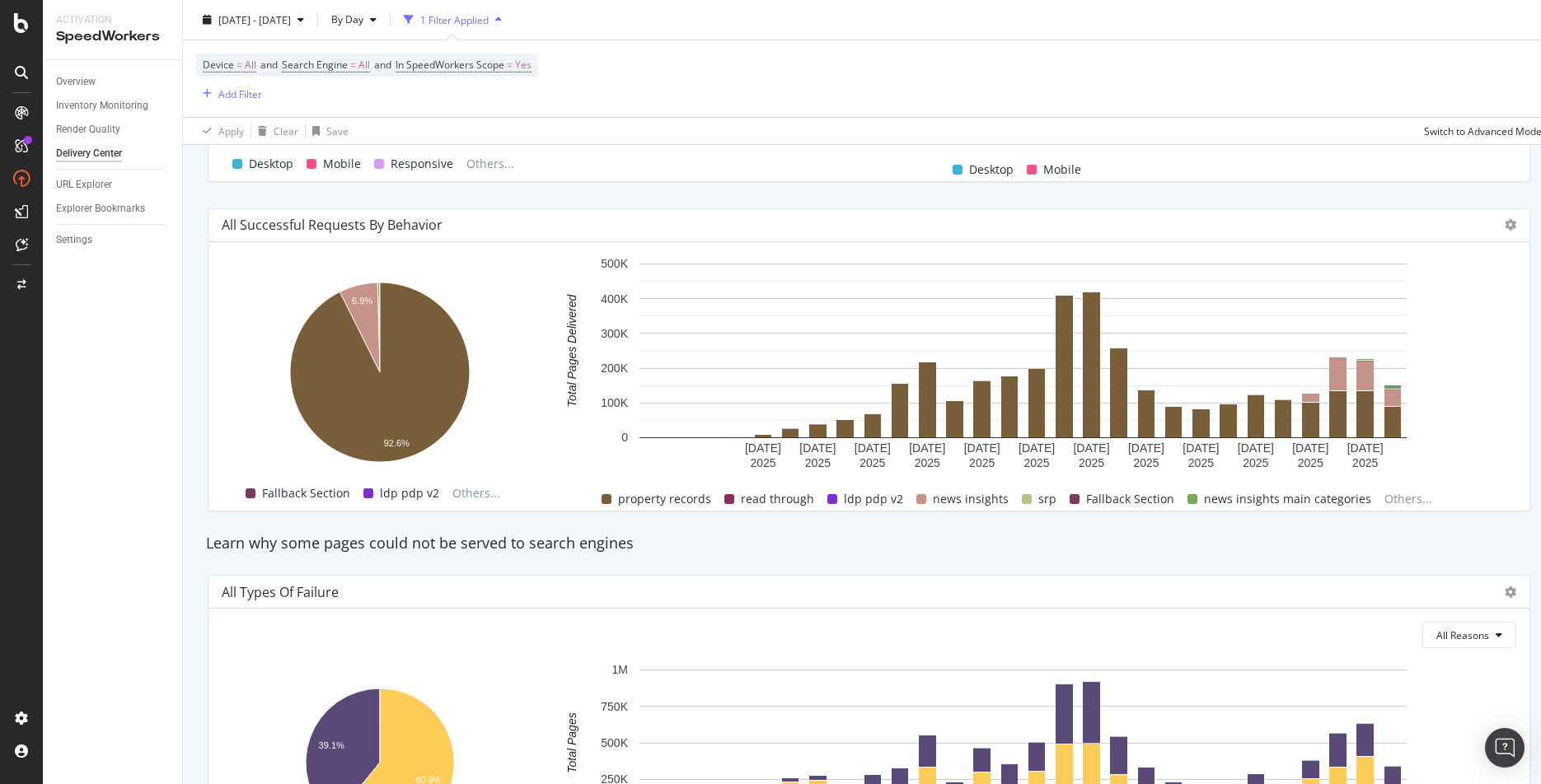
scroll to position [1201, 0]
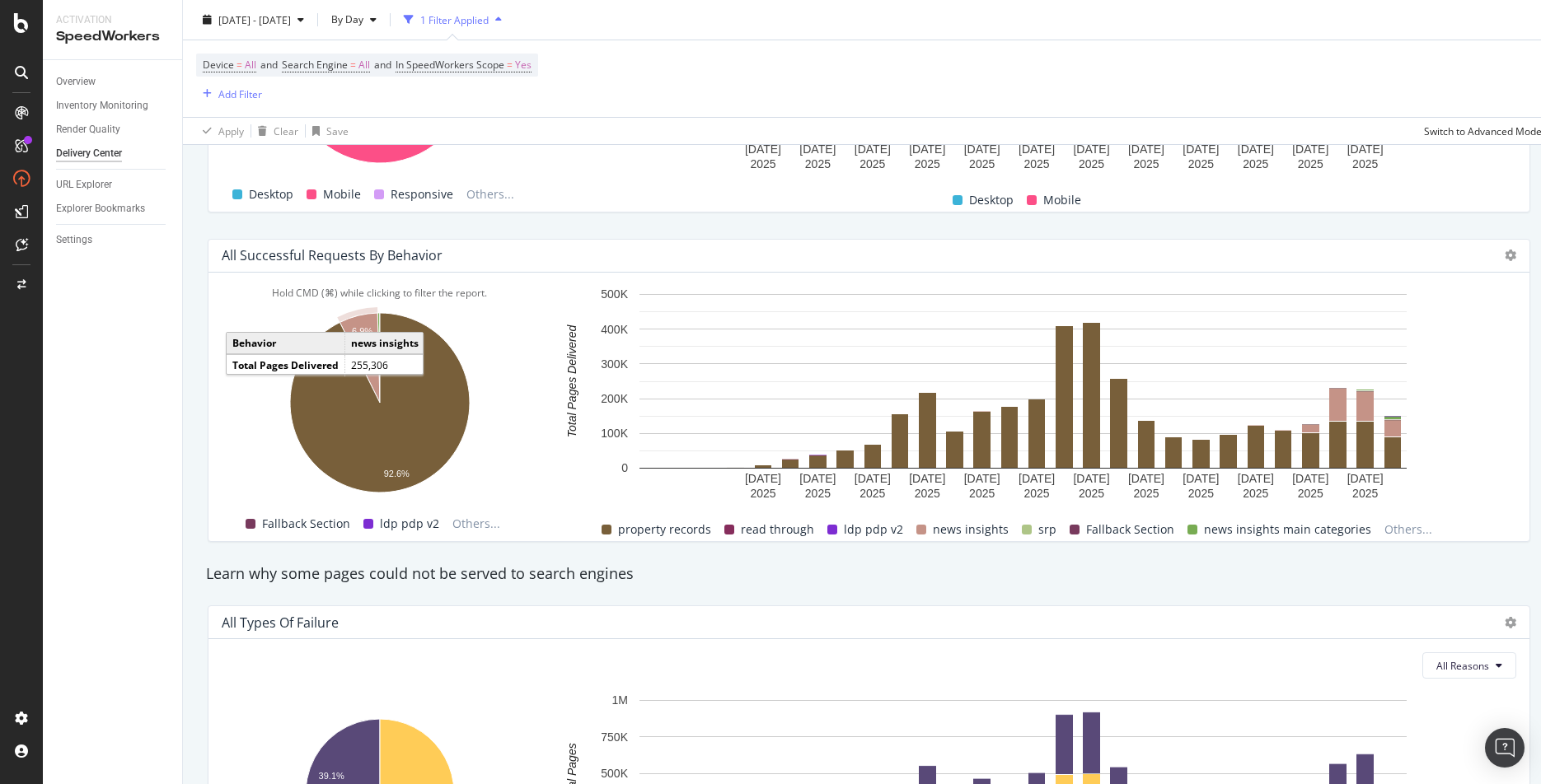
click at [365, 363] on icon "A chart." at bounding box center [360, 357] width 41 height 90
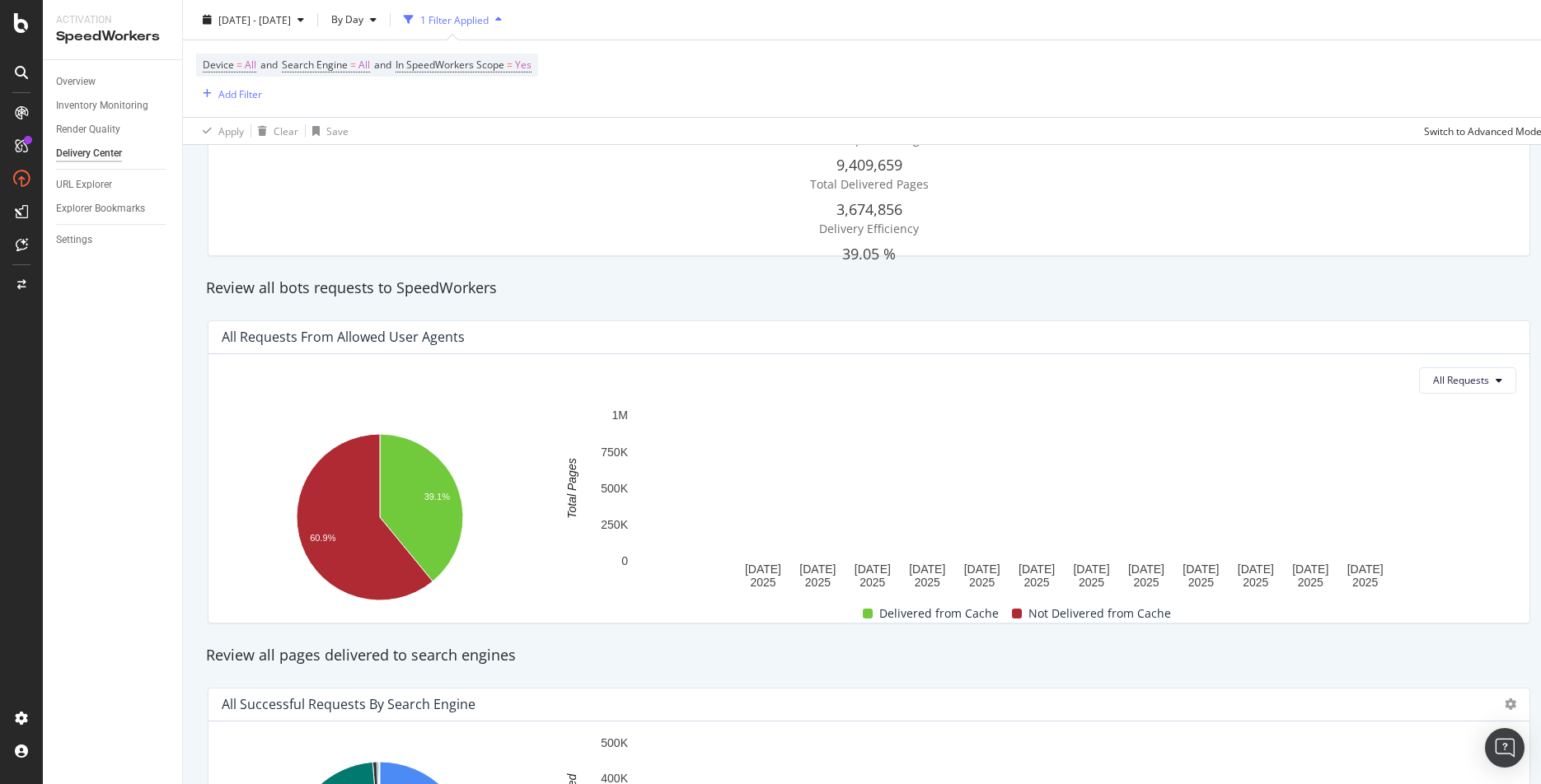
scroll to position [102, 0]
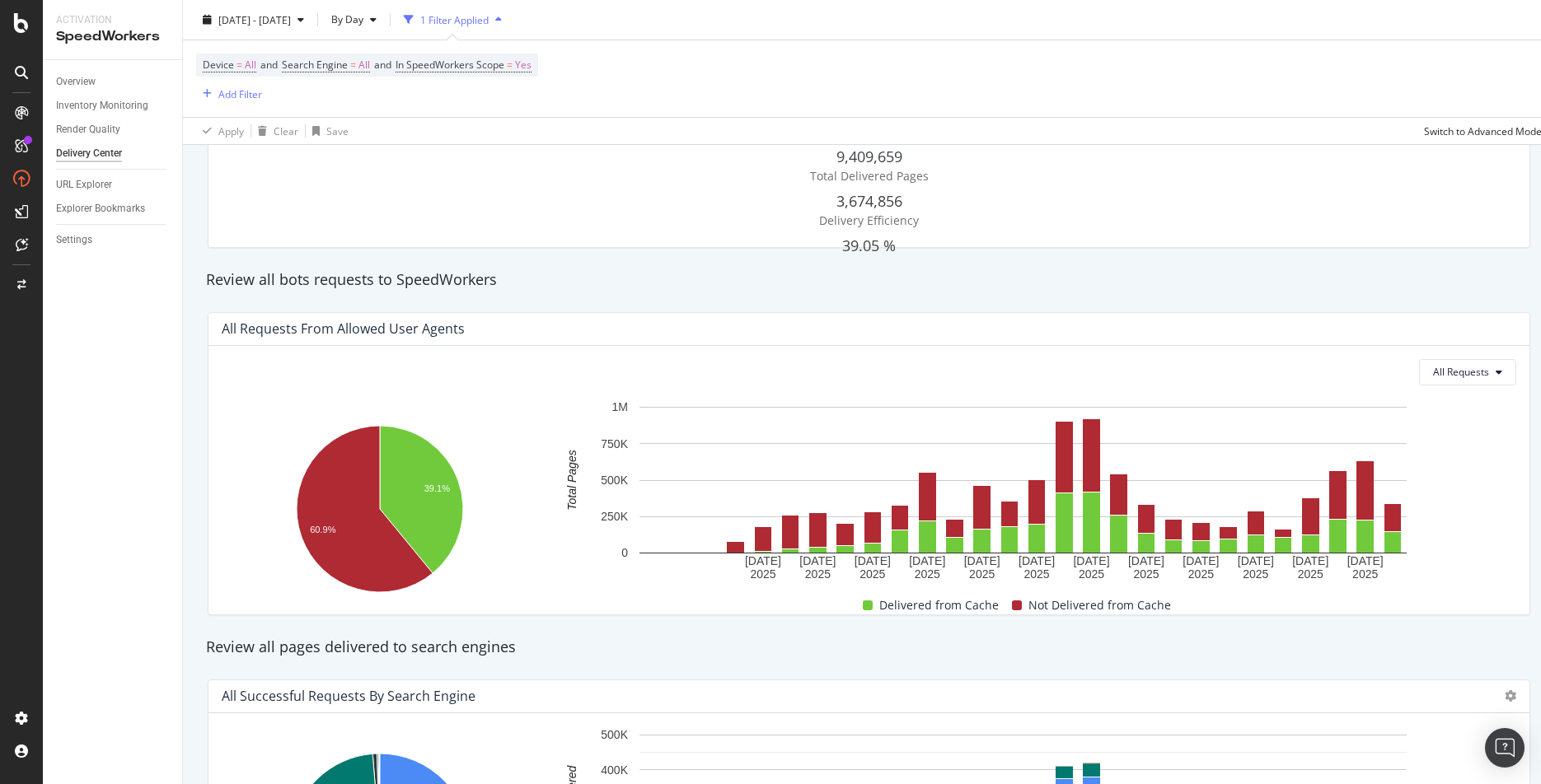
click at [845, 193] on span "3,674,856" at bounding box center [869, 200] width 66 height 19
click at [860, 196] on span "3,674,856" at bounding box center [869, 200] width 66 height 19
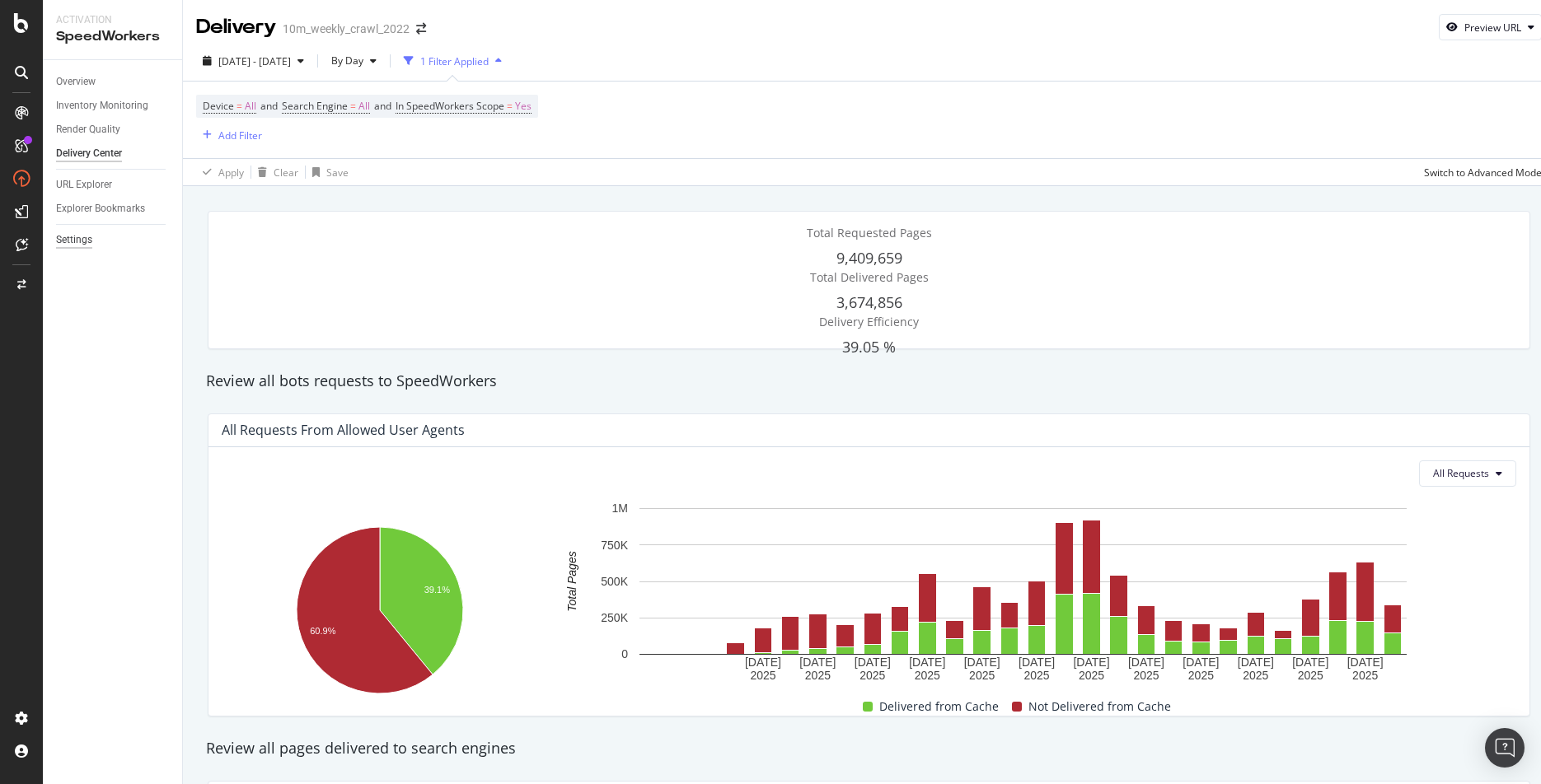
click at [75, 239] on div "Settings" at bounding box center [74, 240] width 36 height 17
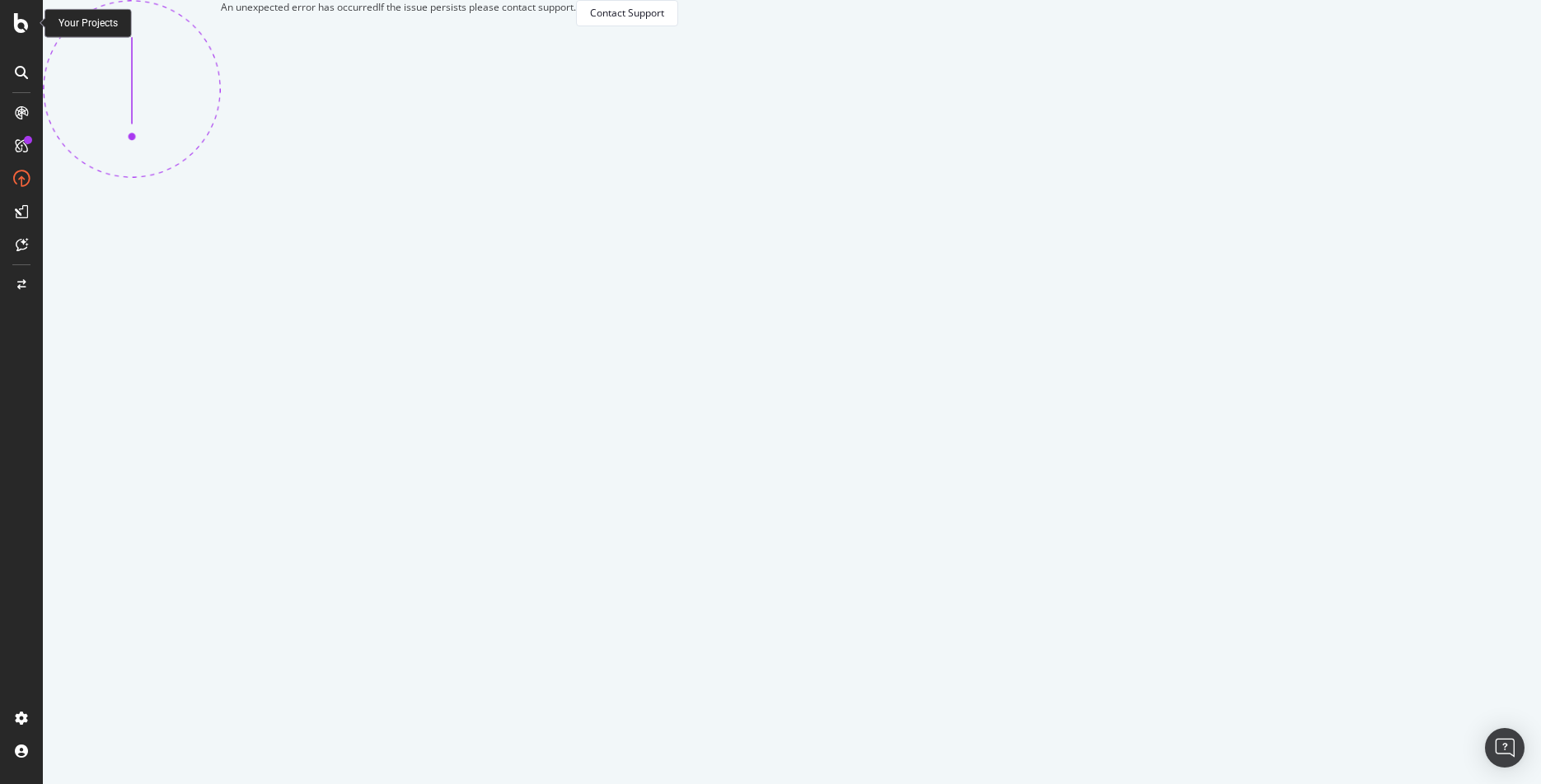
click at [17, 15] on icon at bounding box center [20, 23] width 15 height 19
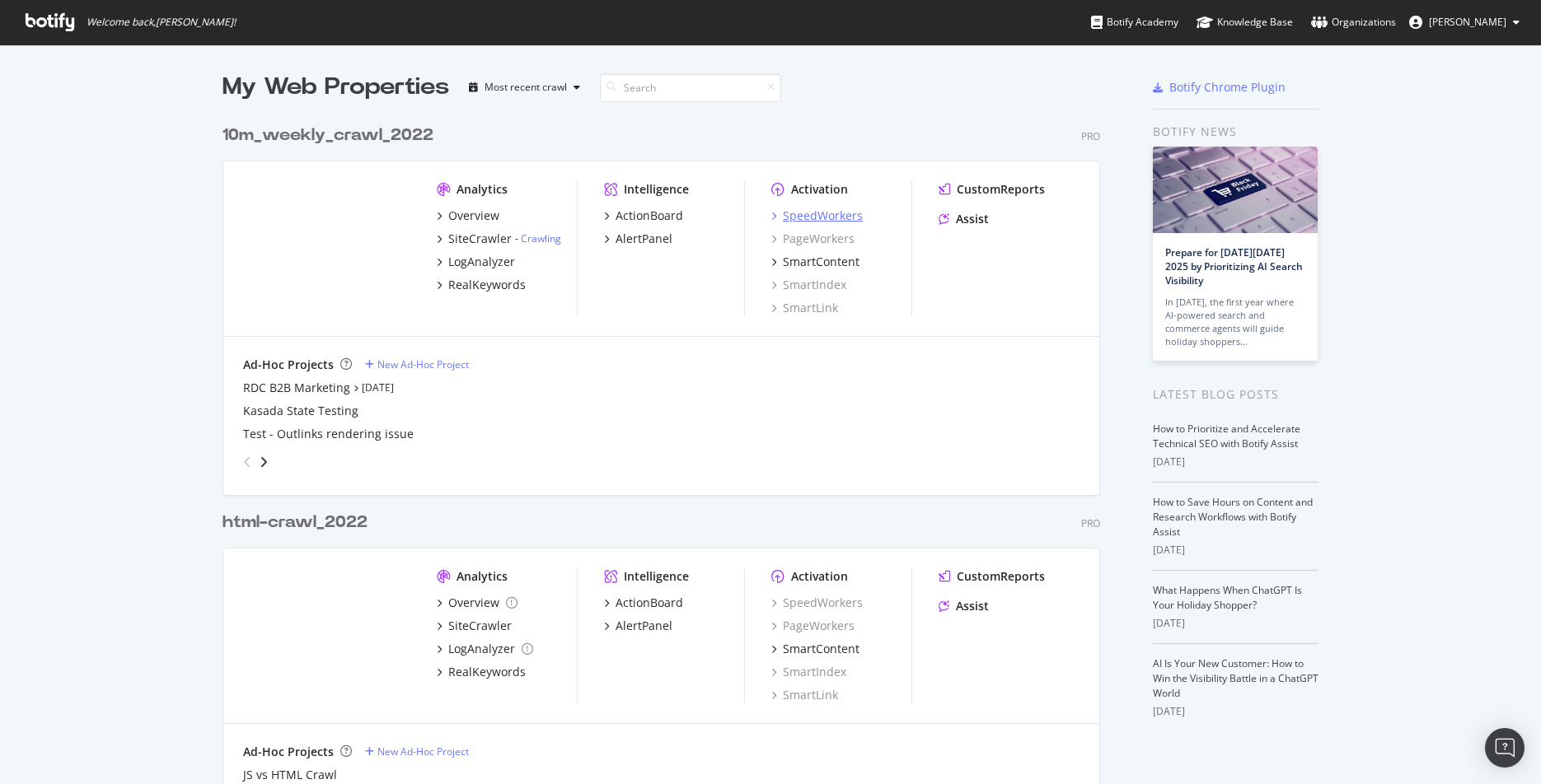
click at [813, 212] on div "SpeedWorkers" at bounding box center [823, 215] width 80 height 16
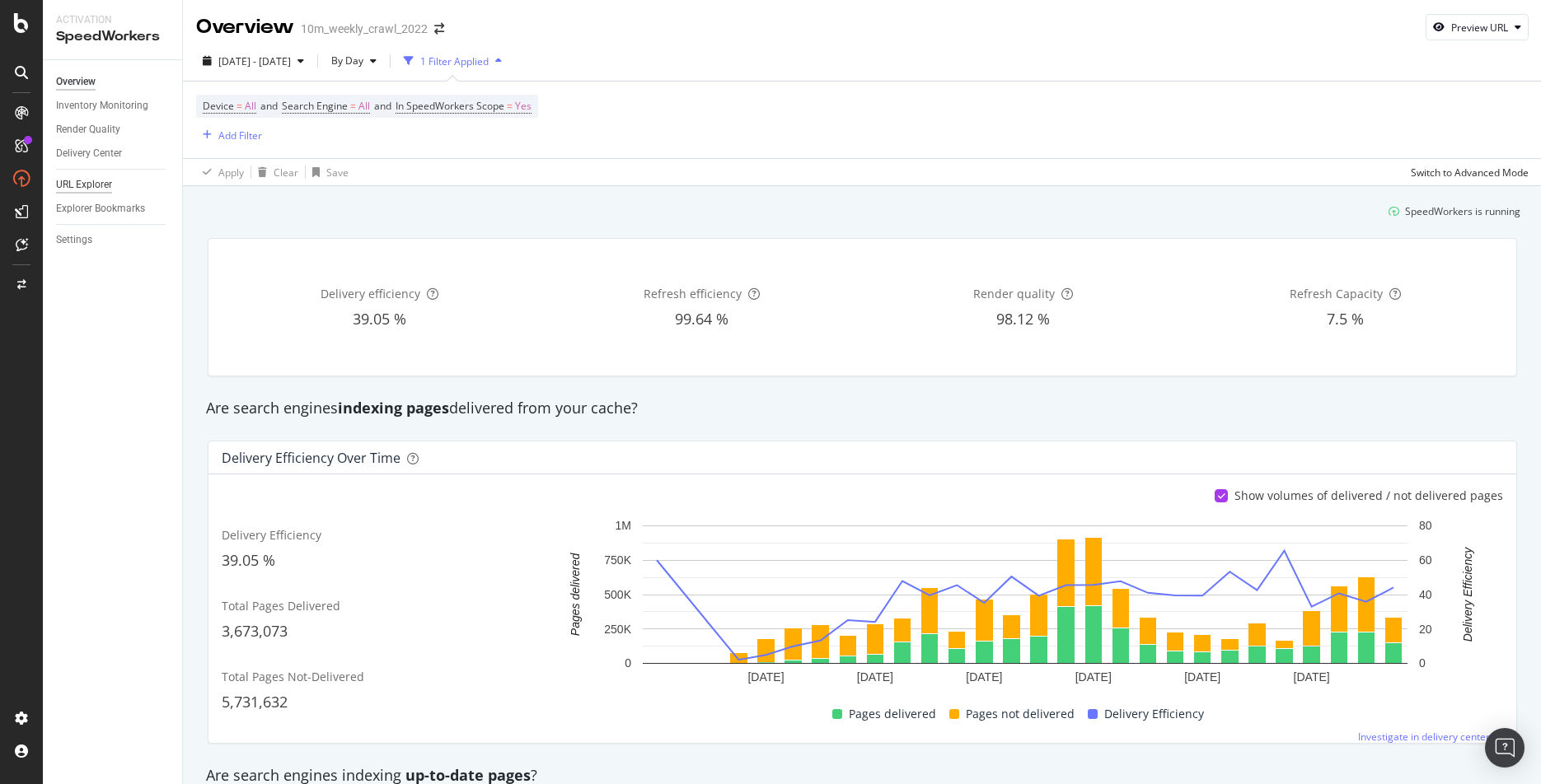
click at [83, 186] on div "URL Explorer" at bounding box center [84, 185] width 56 height 17
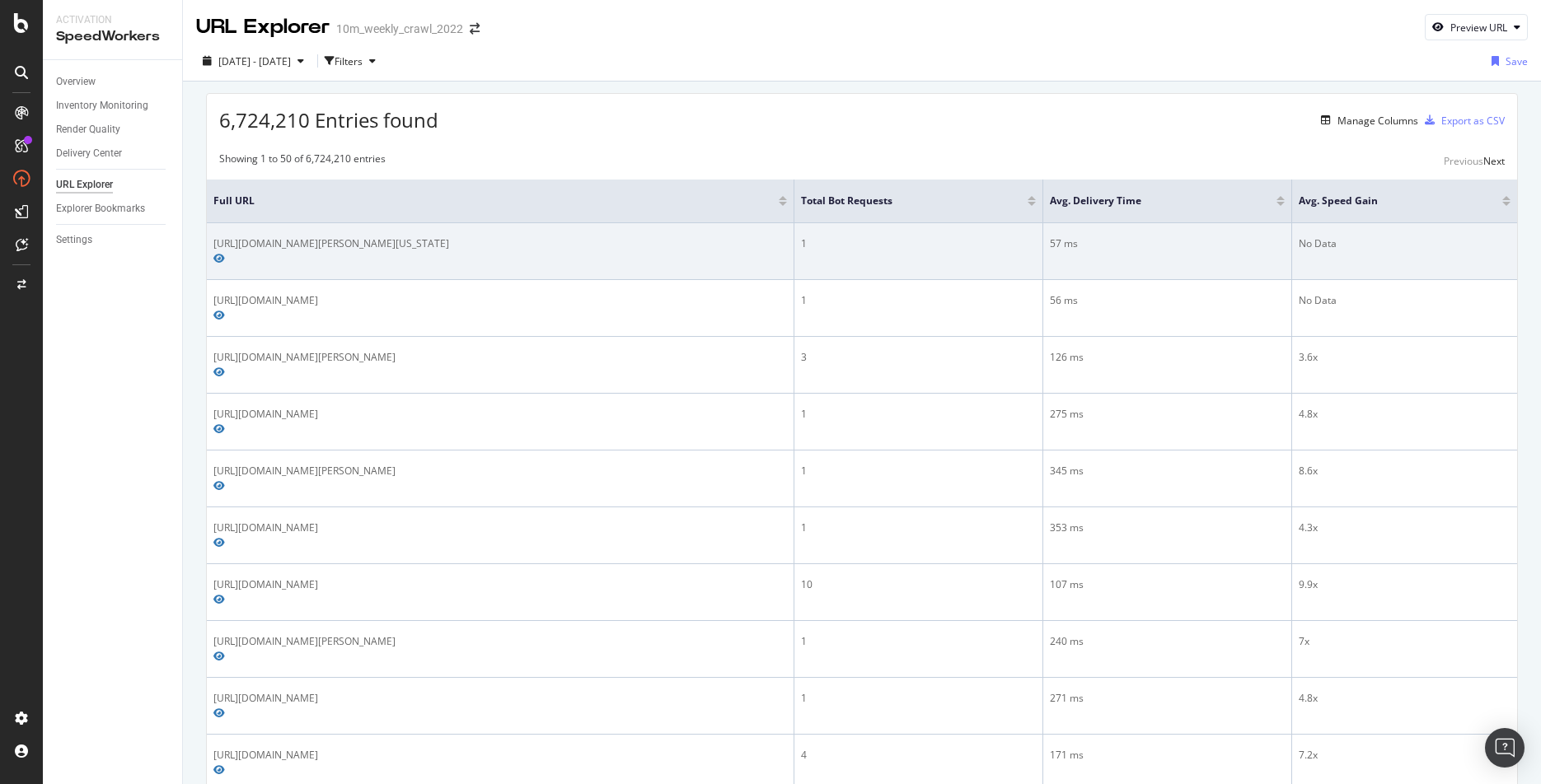
click at [307, 247] on div "https://www.realtor.com/news/search/?q=4017+harrison+st+kansas+city+mo&size=n_5…" at bounding box center [499, 243] width 573 height 15
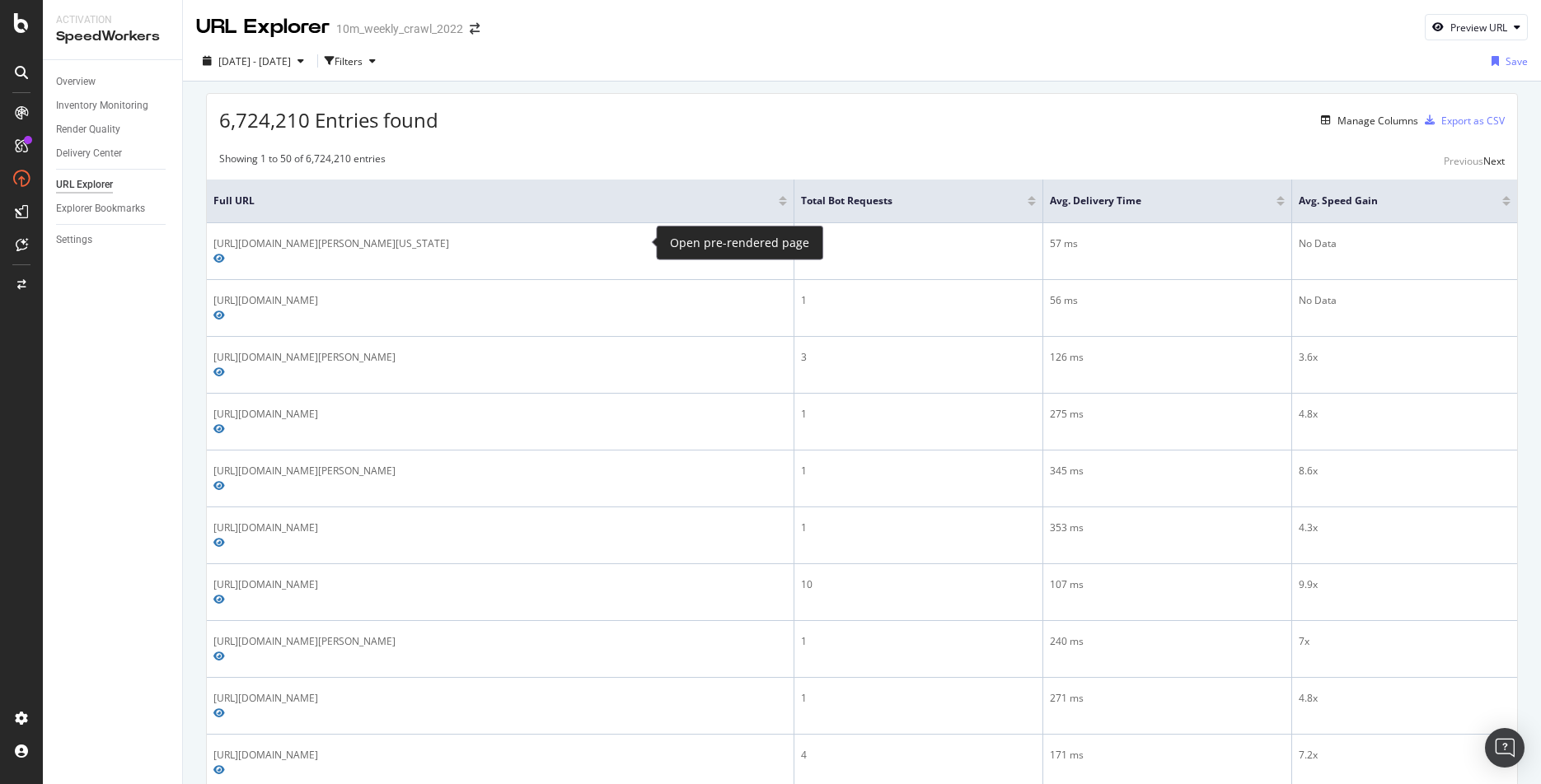
click at [718, 243] on div "Open pre-rendered page" at bounding box center [740, 243] width 139 height 19
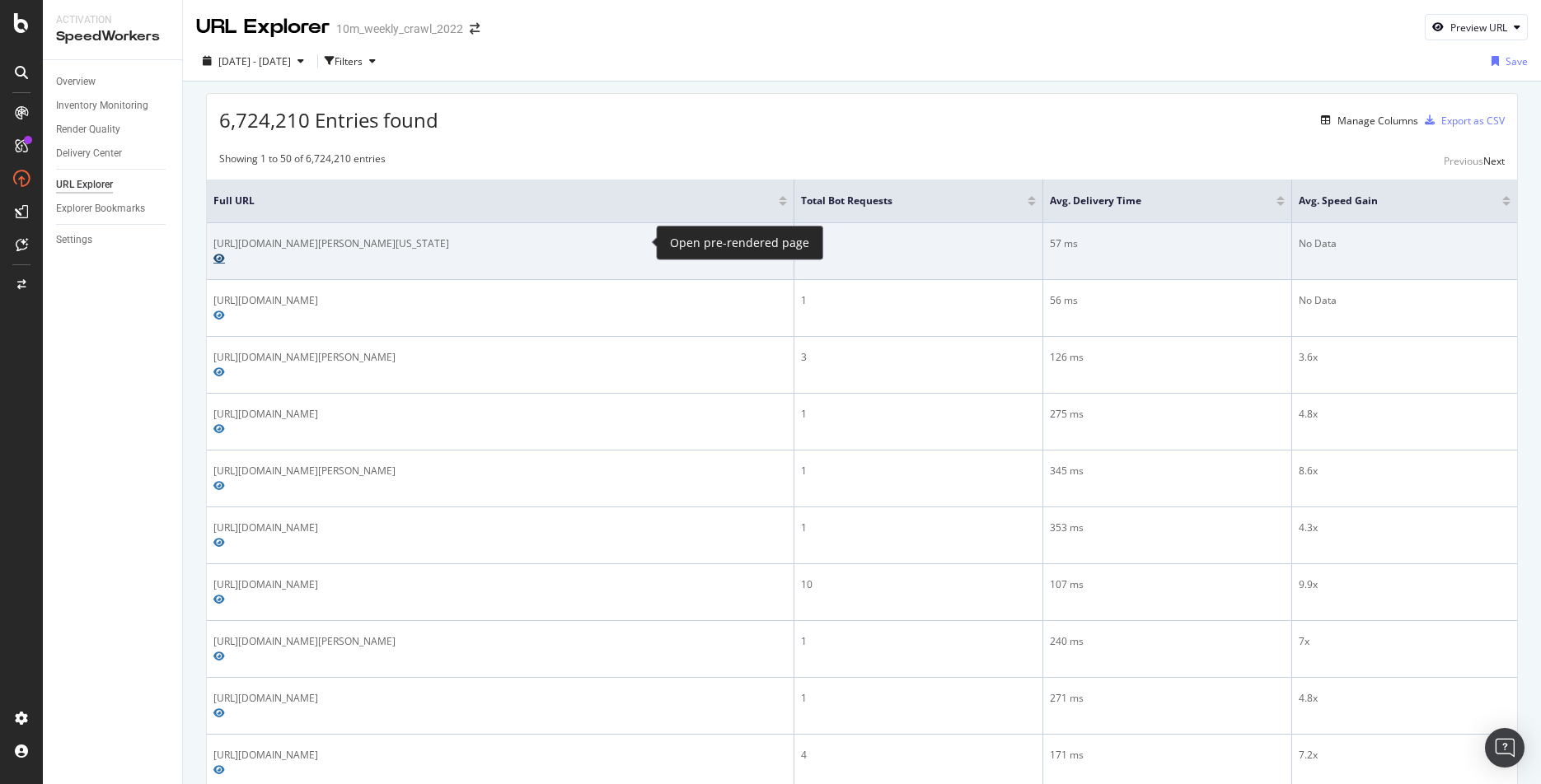
click at [225, 254] on icon "Preview https://www.realtor.com/news/search/?q=4017+harrison+st+kansas+city+mo&…" at bounding box center [219, 258] width 12 height 10
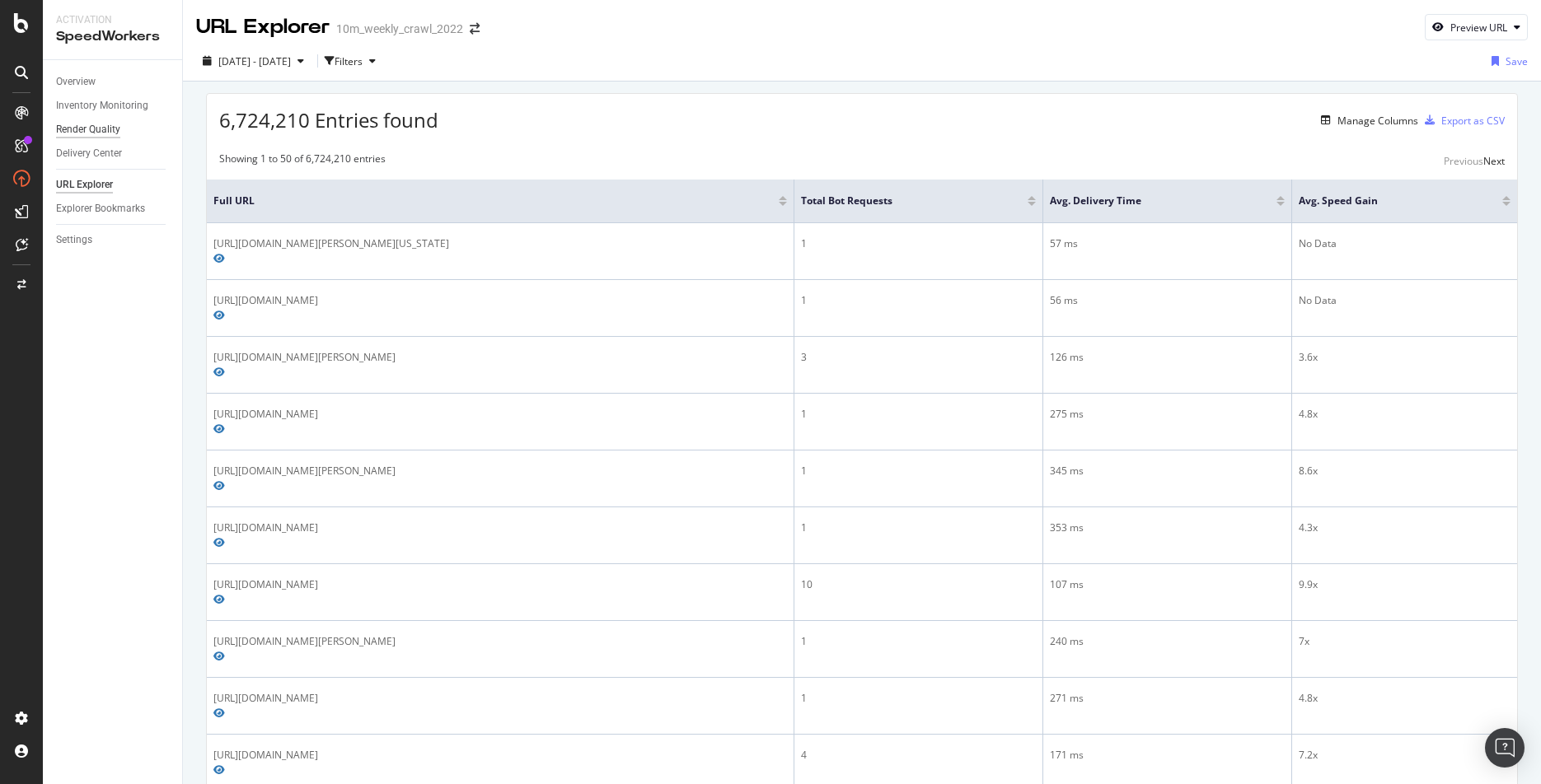
click at [80, 130] on div "Render Quality" at bounding box center [88, 130] width 64 height 17
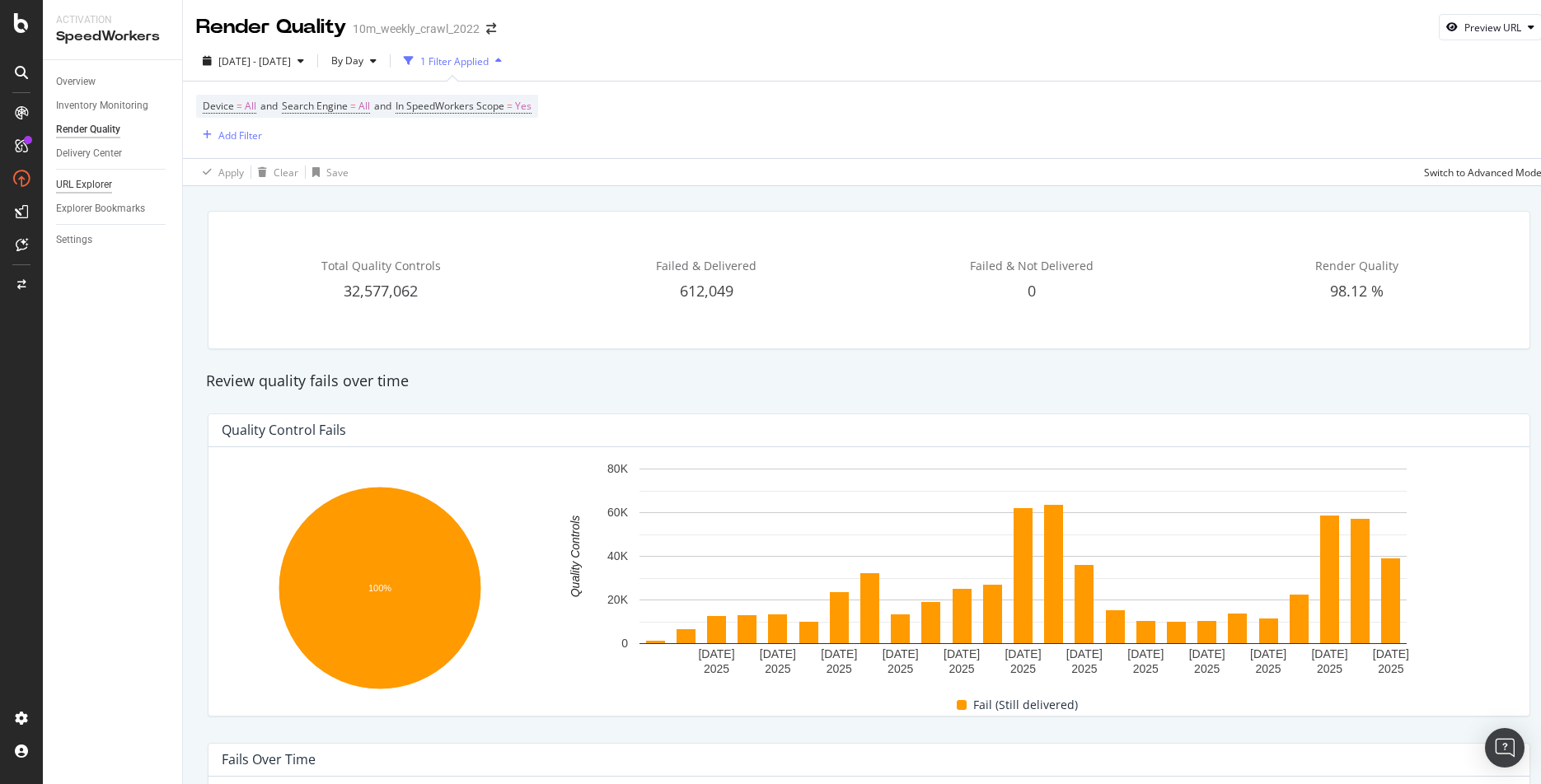
click at [87, 178] on div "URL Explorer" at bounding box center [84, 185] width 56 height 17
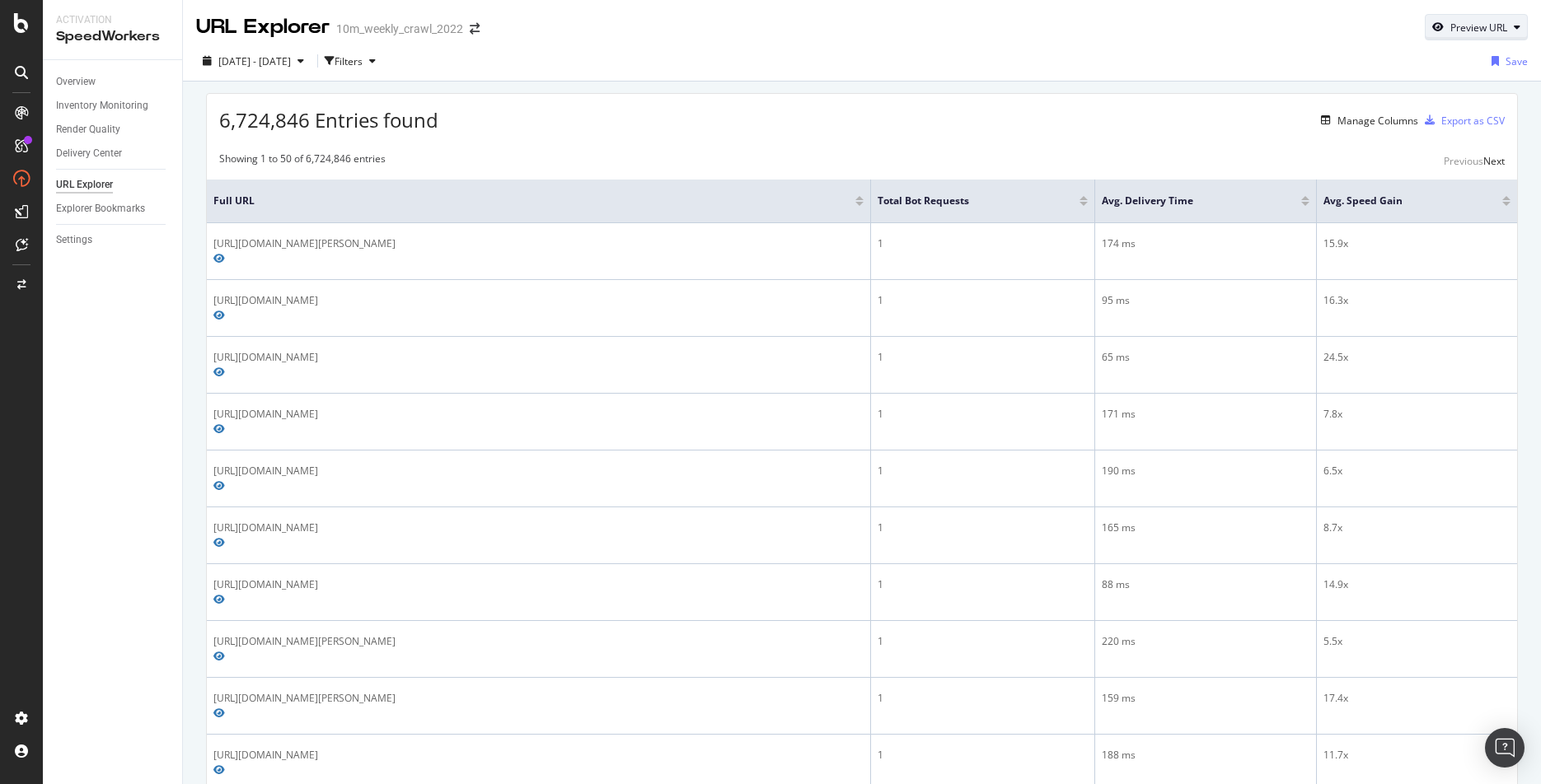
click at [1452, 30] on div "Preview URL" at bounding box center [1478, 27] width 57 height 14
click at [1245, 106] on div "6,724,846 Entries found Manage Columns Export as CSV" at bounding box center [861, 114] width 1310 height 41
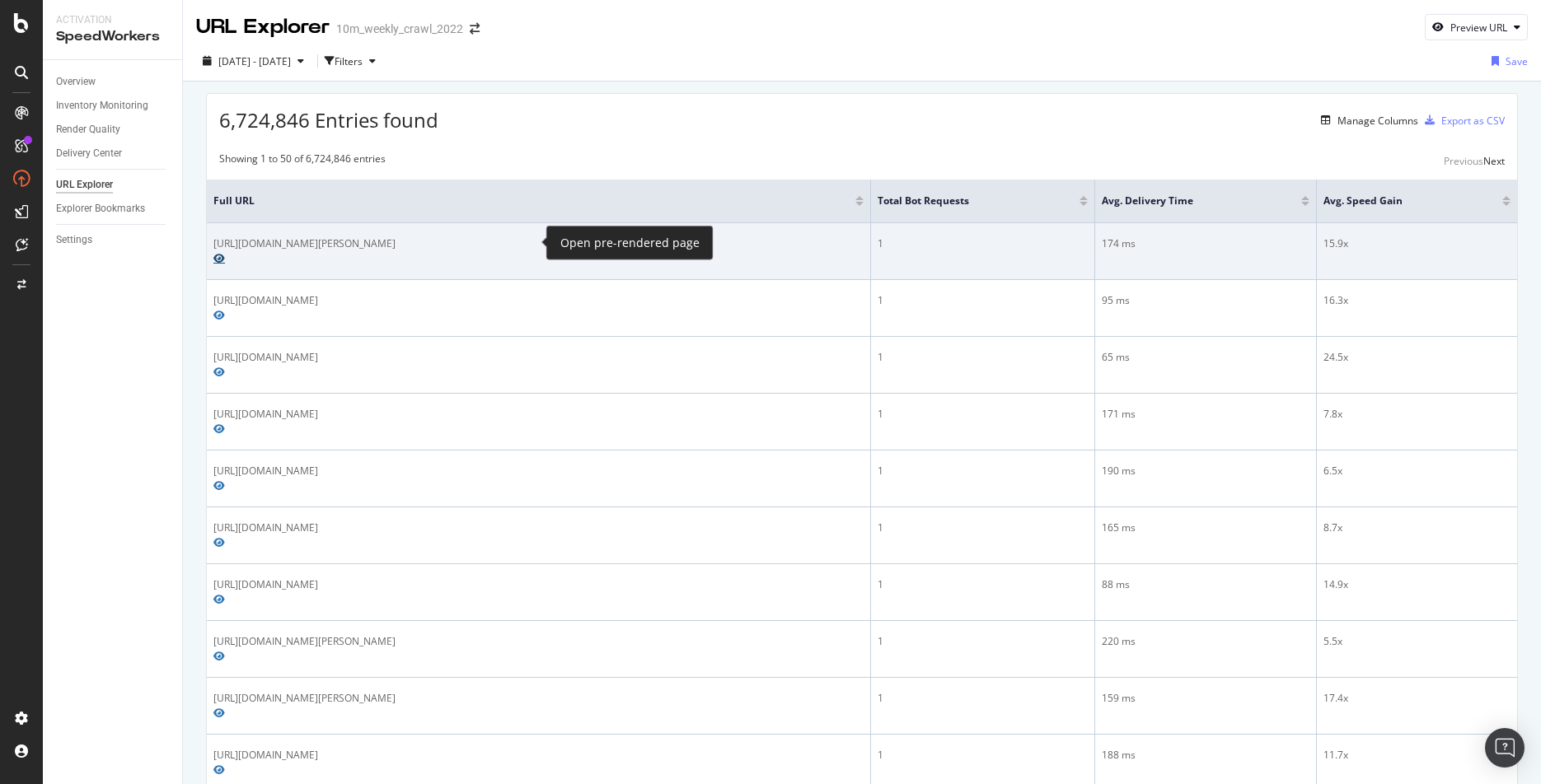
click at [225, 254] on icon "Preview https://www.realtor.com/propertyrecord-search/73135/S-Karen-Dr" at bounding box center [219, 258] width 12 height 10
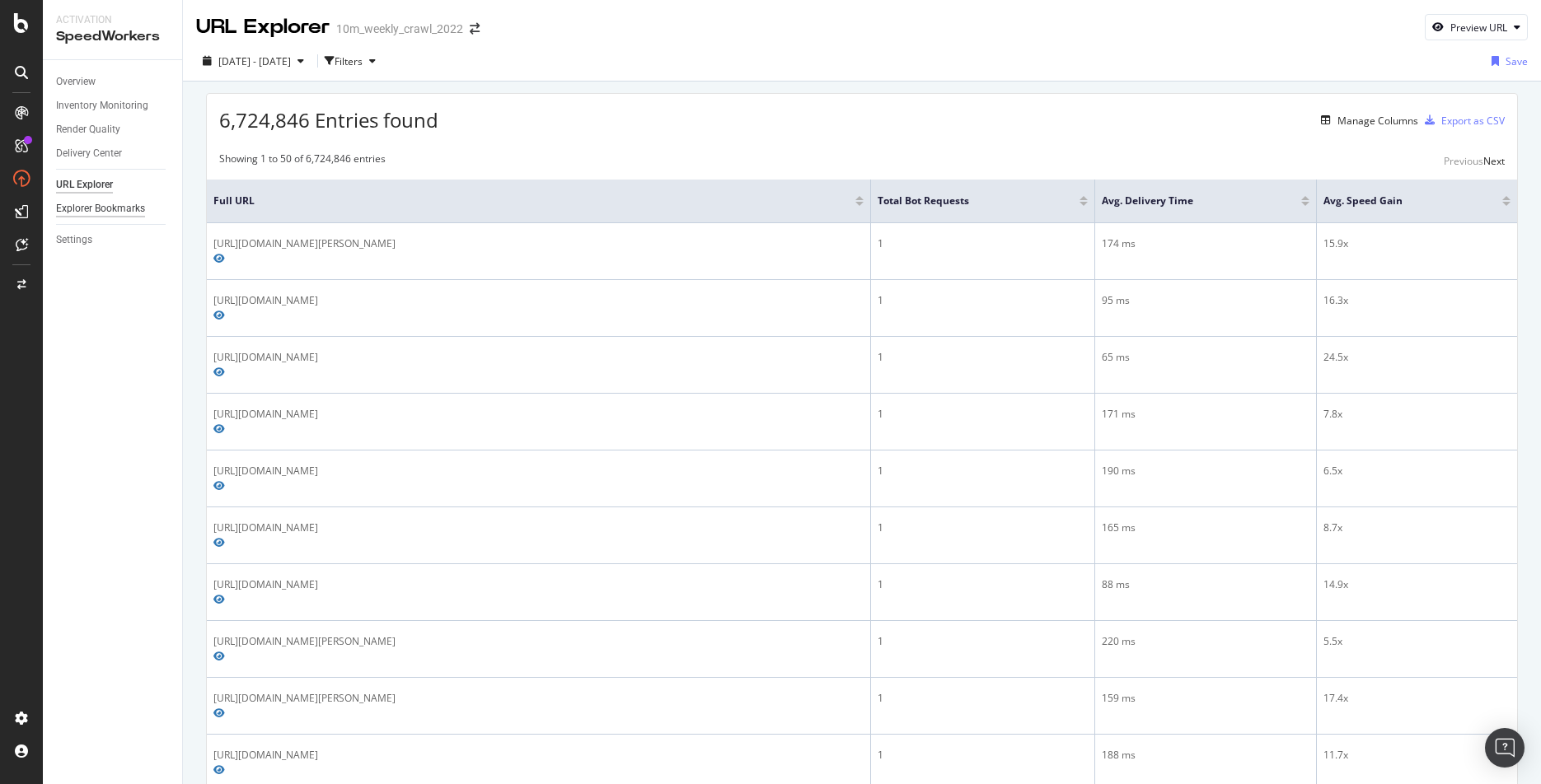
click at [80, 214] on div "Explorer Bookmarks" at bounding box center [101, 209] width 89 height 17
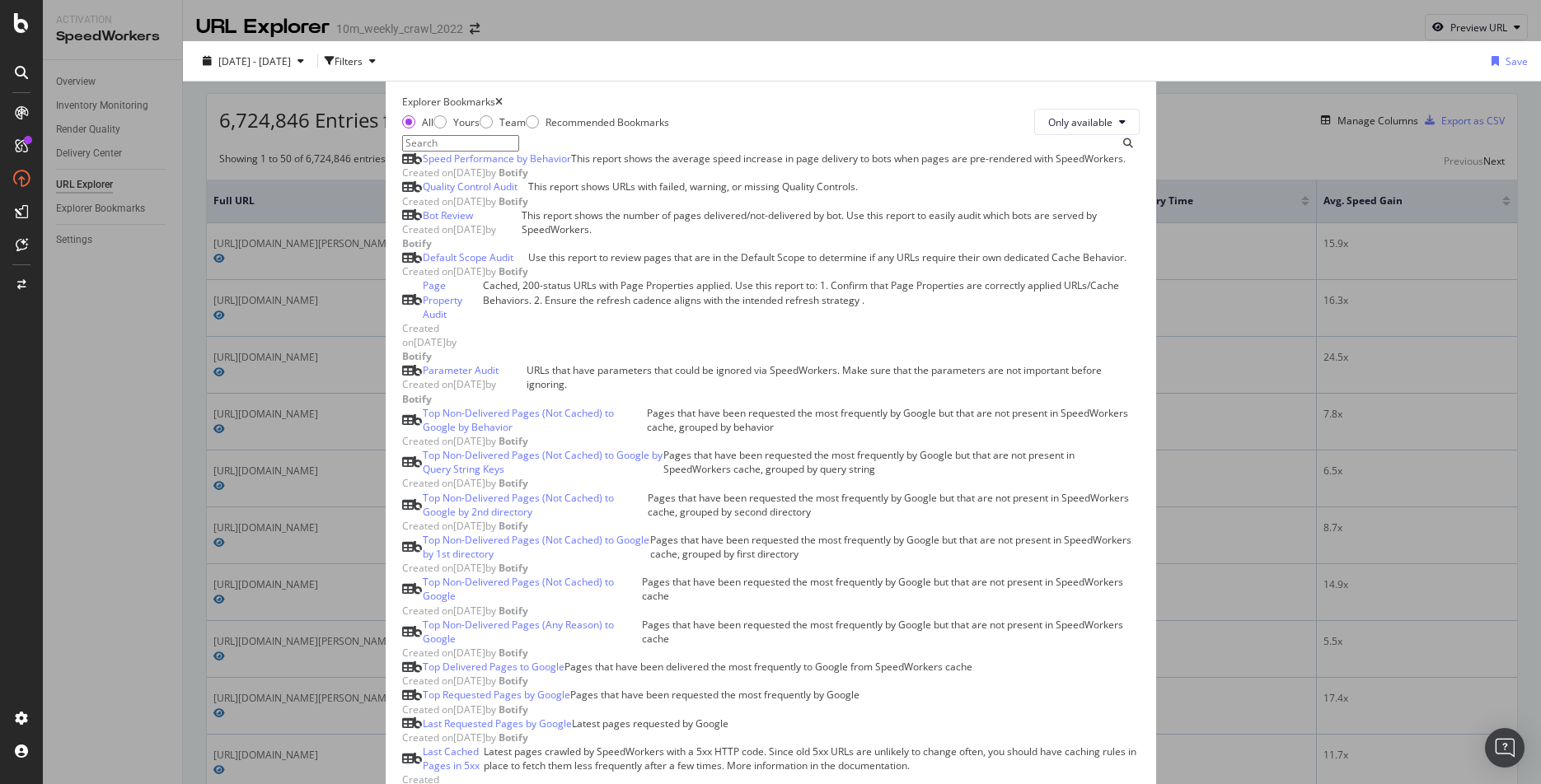
scroll to position [80, 0]
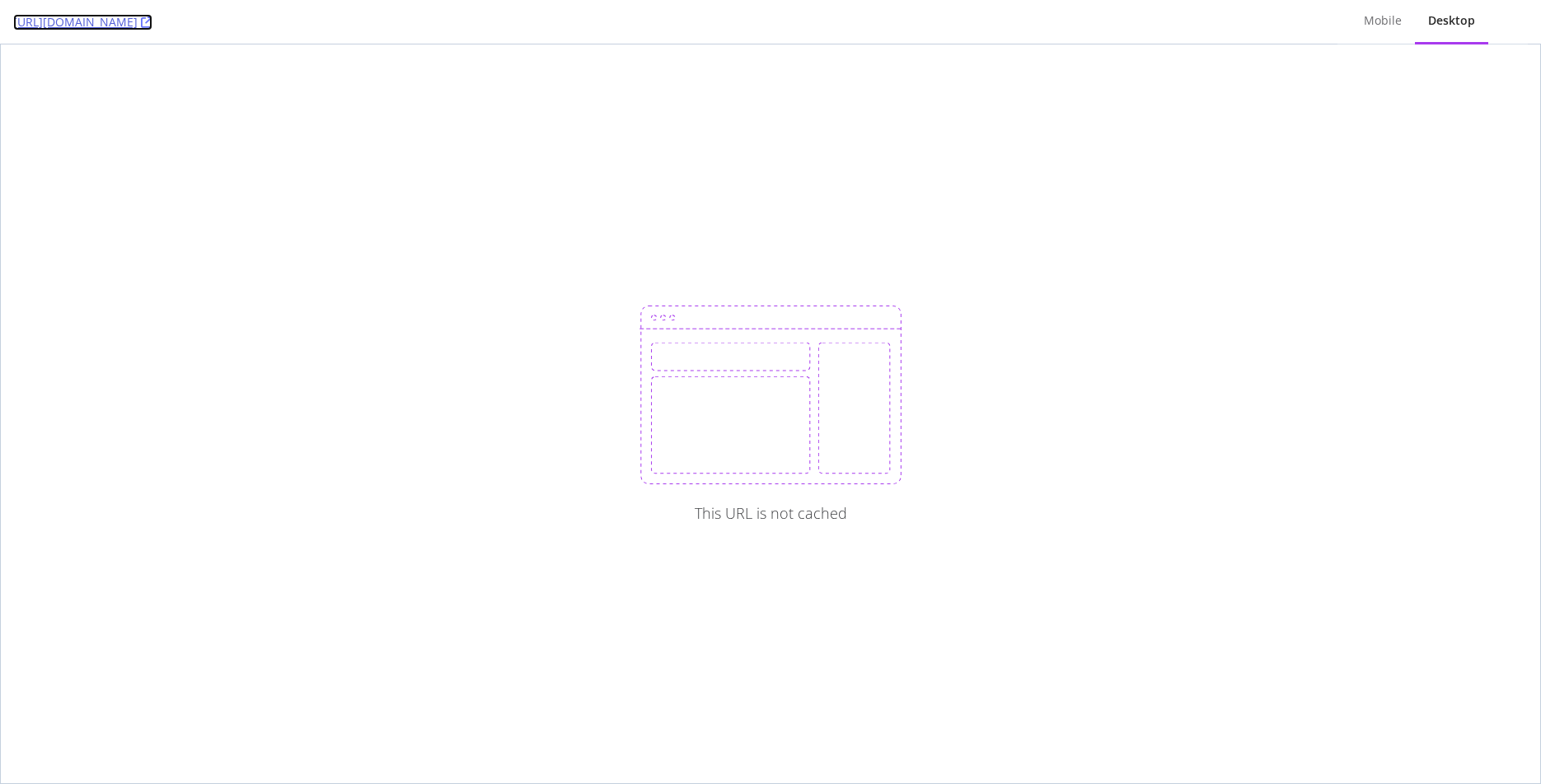
click at [81, 20] on link "https://www.realtor.com/news/" at bounding box center [83, 21] width 139 height 16
click at [1376, 21] on div "Mobile" at bounding box center [1382, 20] width 38 height 16
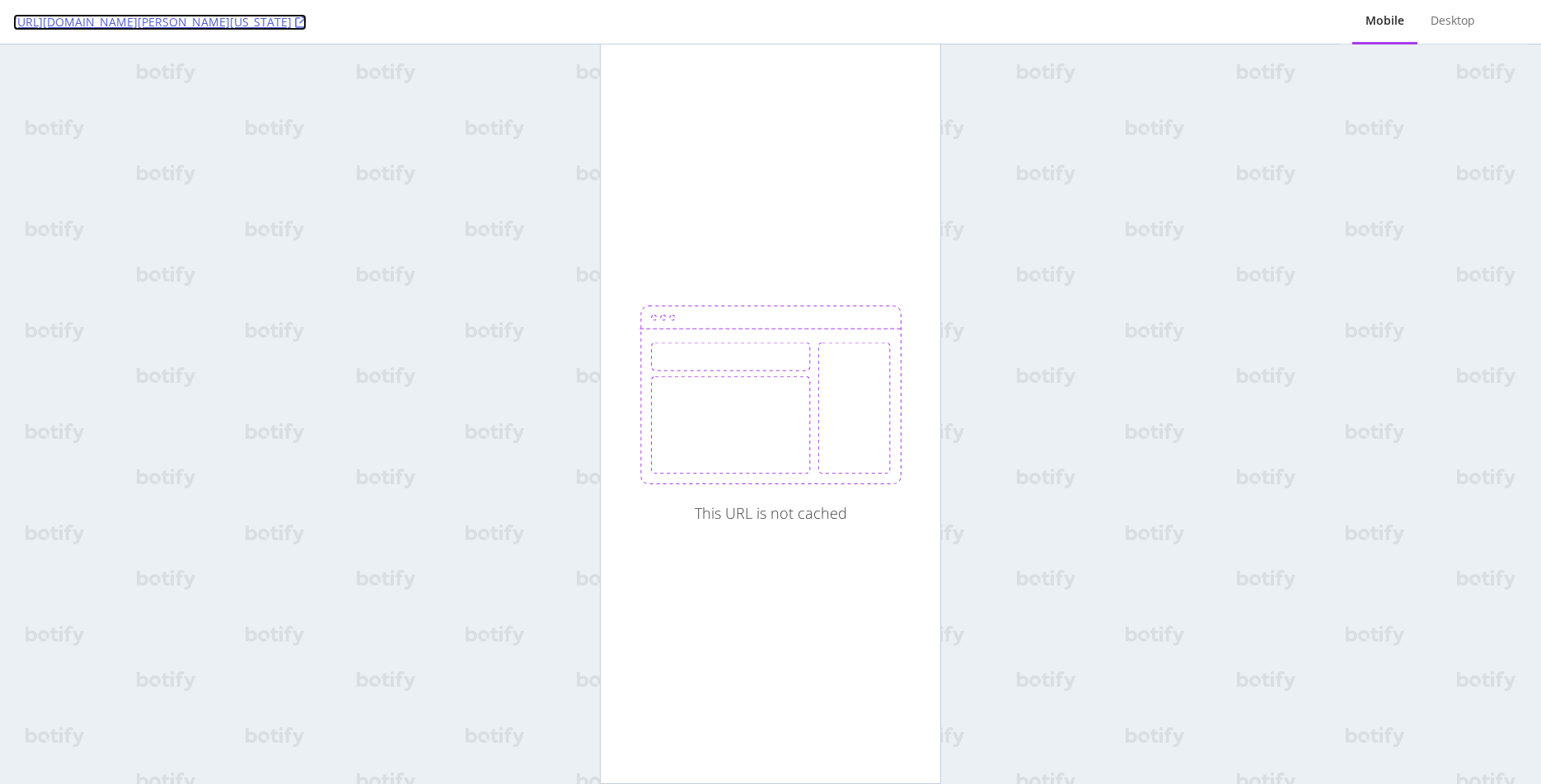
click at [307, 17] on link "[URL][DOMAIN_NAME][PERSON_NAME][US_STATE]" at bounding box center [160, 21] width 293 height 16
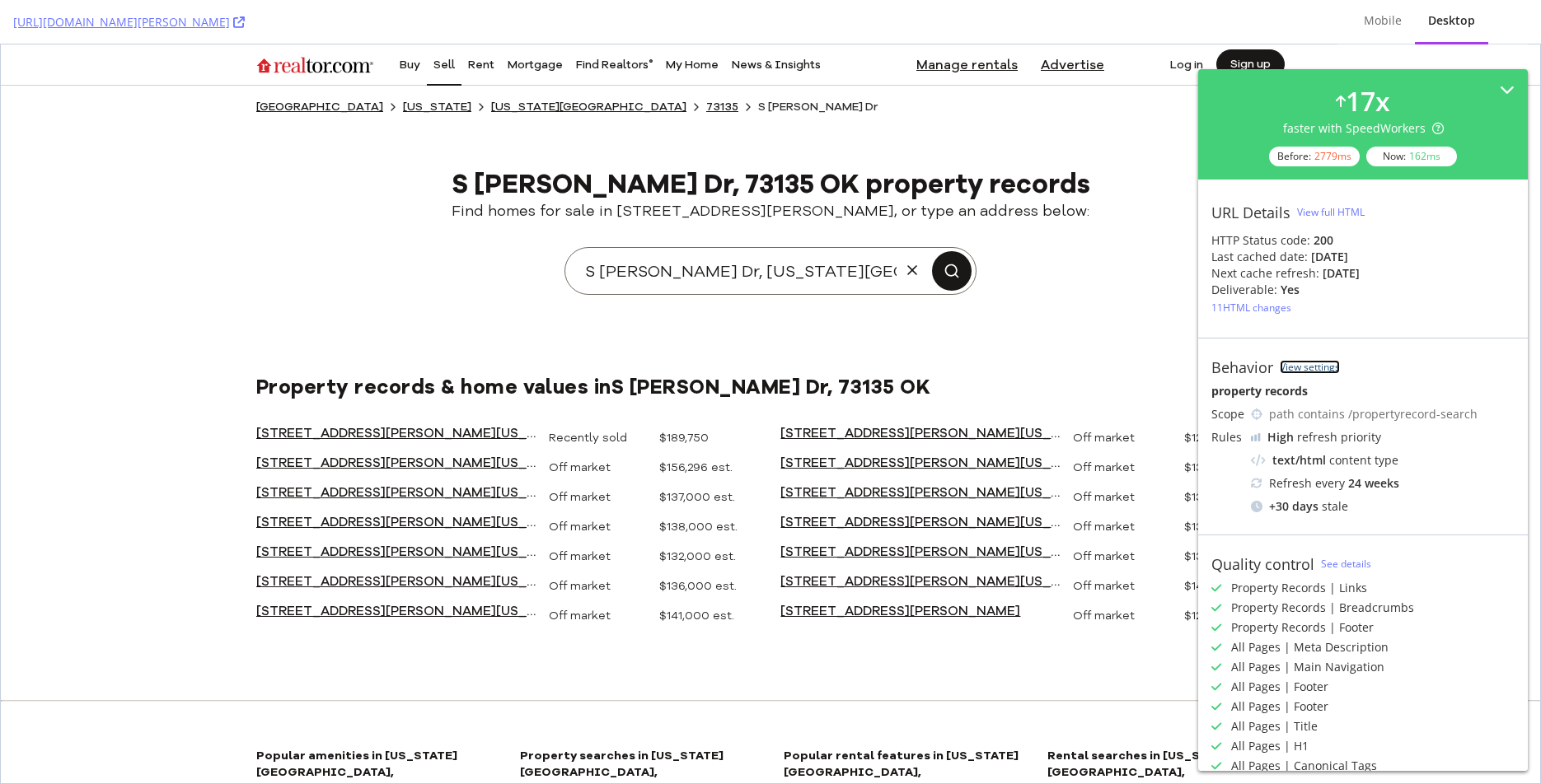
click at [1302, 365] on link "View settings" at bounding box center [1310, 367] width 60 height 14
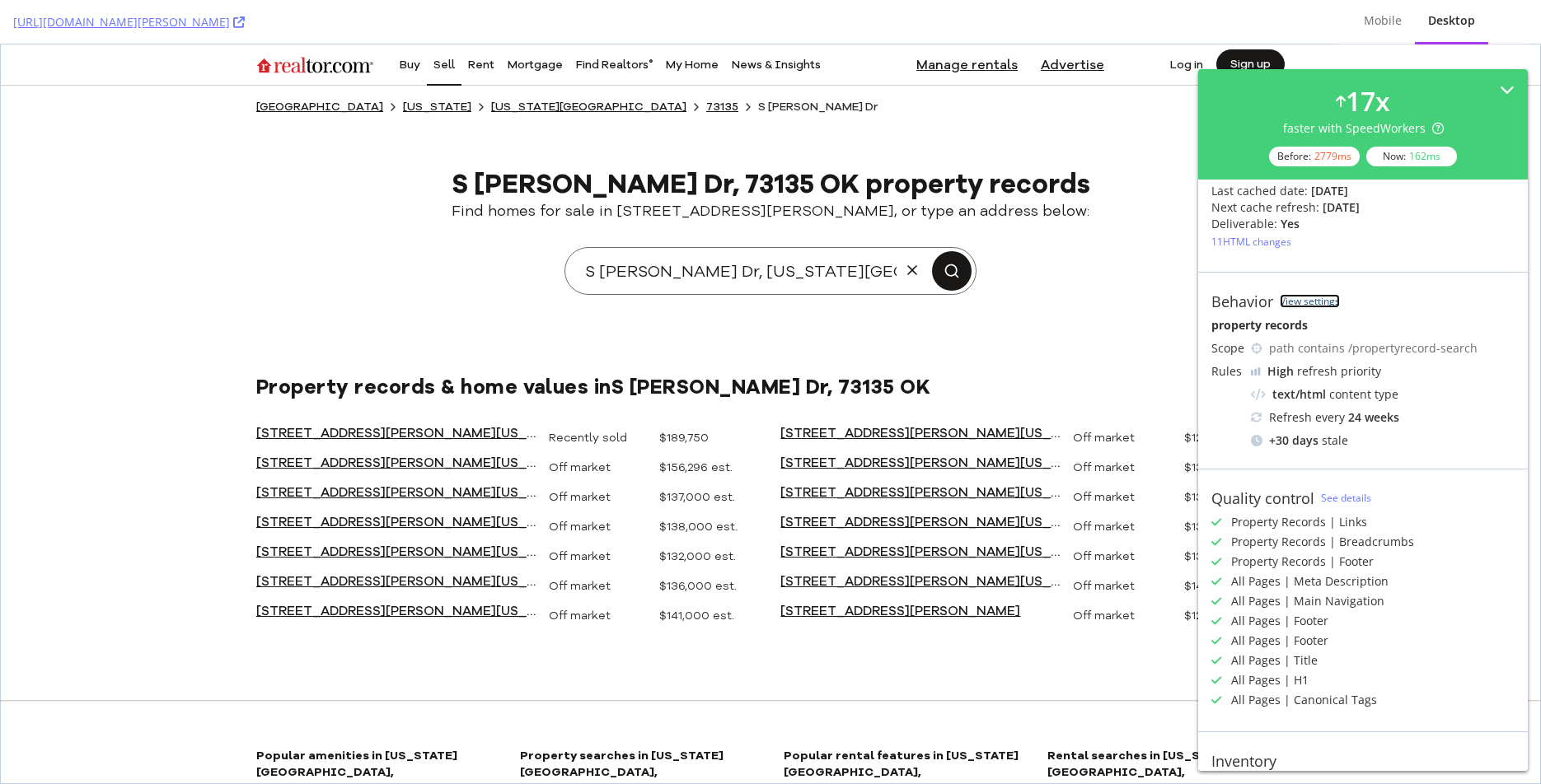
scroll to position [106, 0]
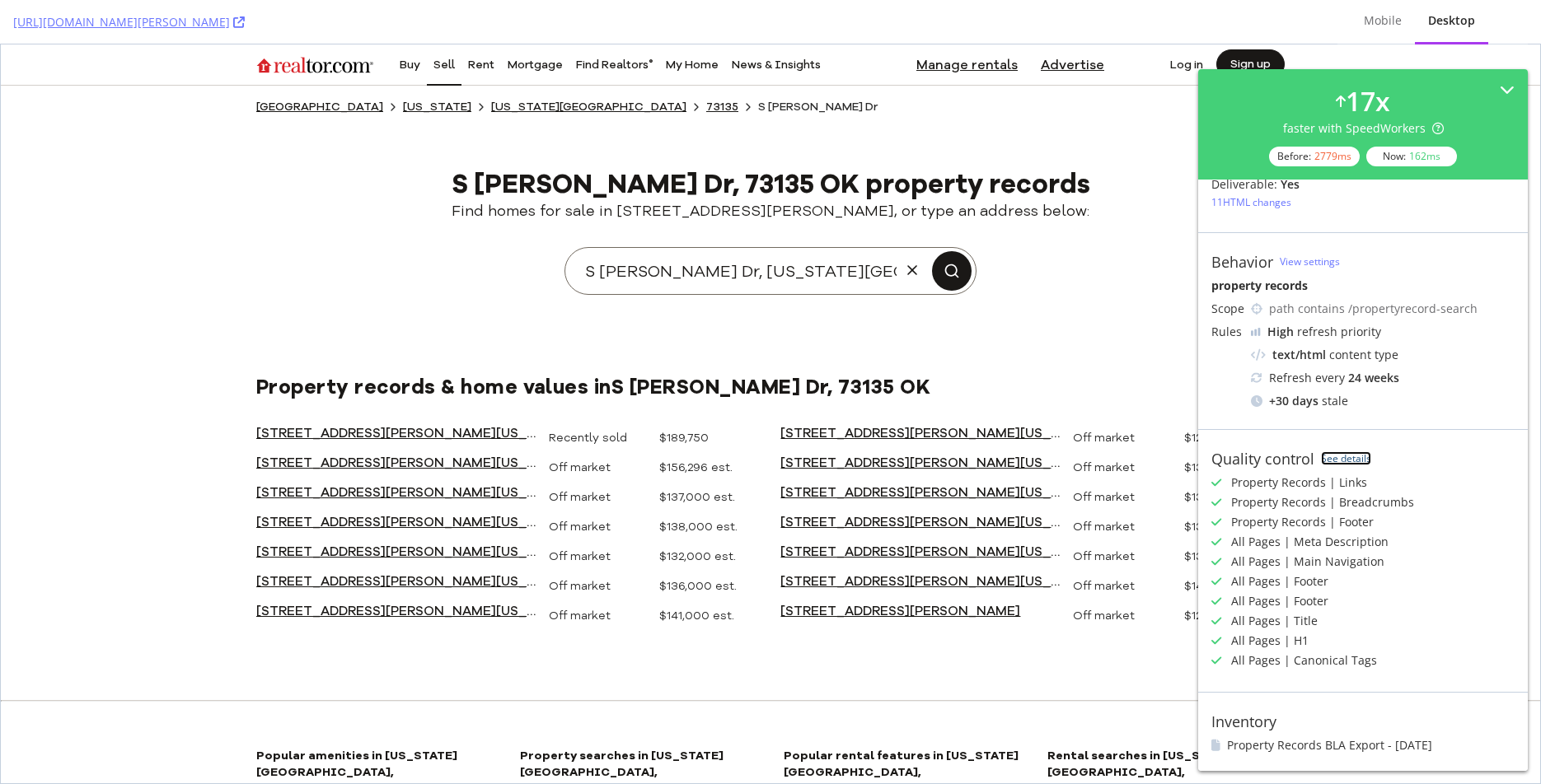
click at [1358, 457] on link "See details" at bounding box center [1345, 458] width 50 height 14
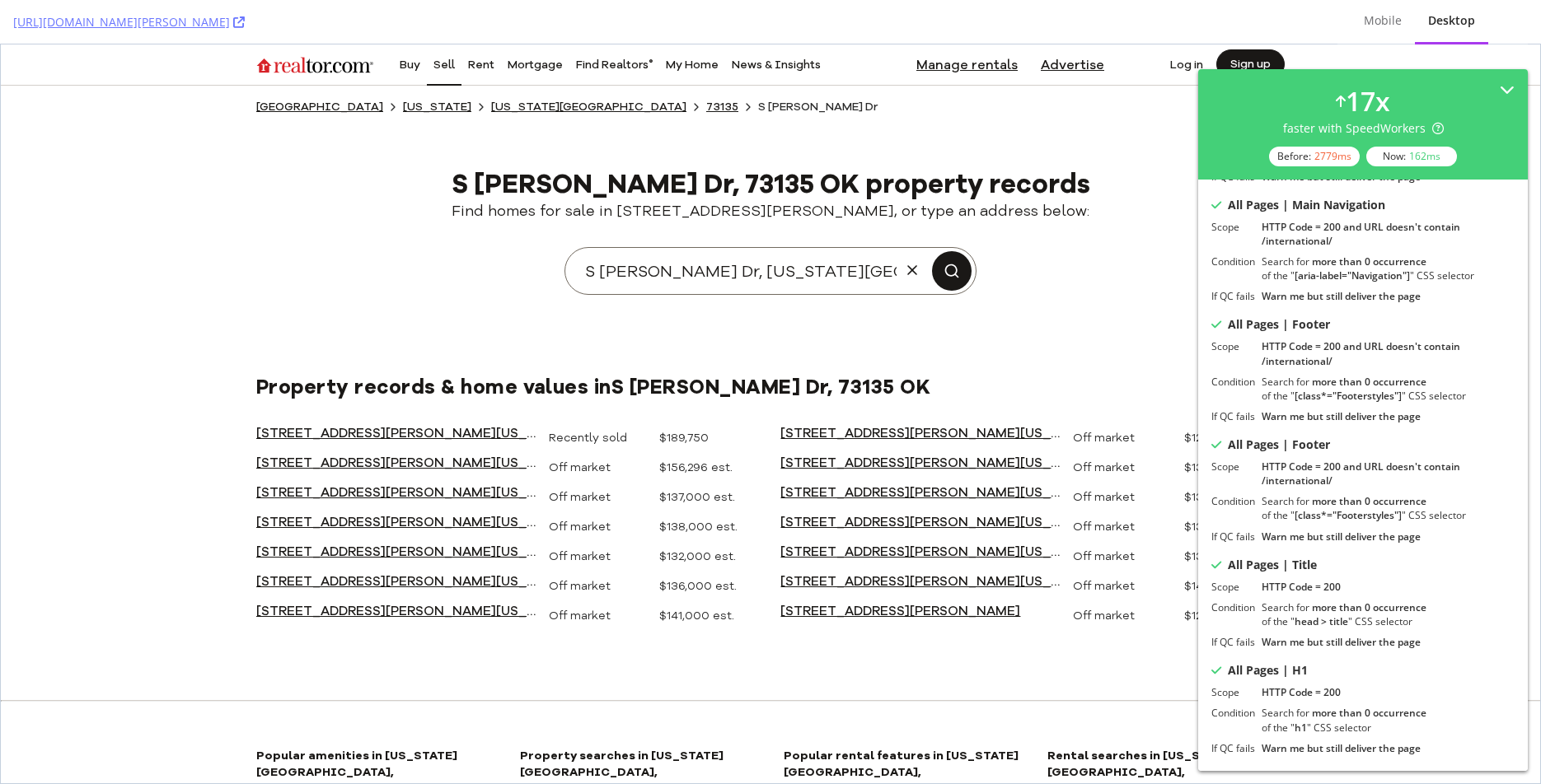
scroll to position [644, 0]
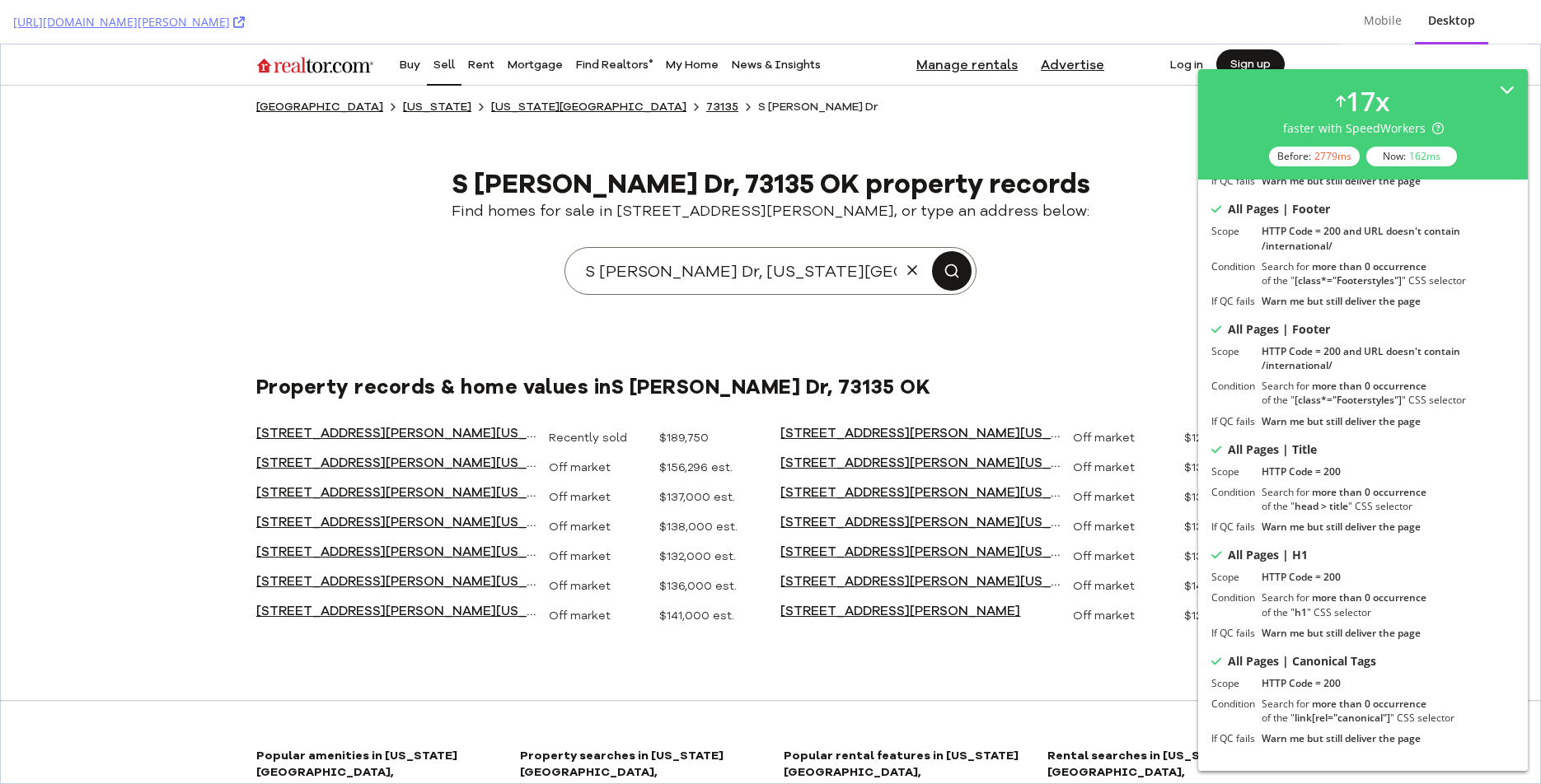
click at [1094, 339] on main "United States Oklahoma Oklahoma County 73135 S Karen Dr S Karen Dr, 73135 OK pr…" at bounding box center [770, 367] width 1054 height 561
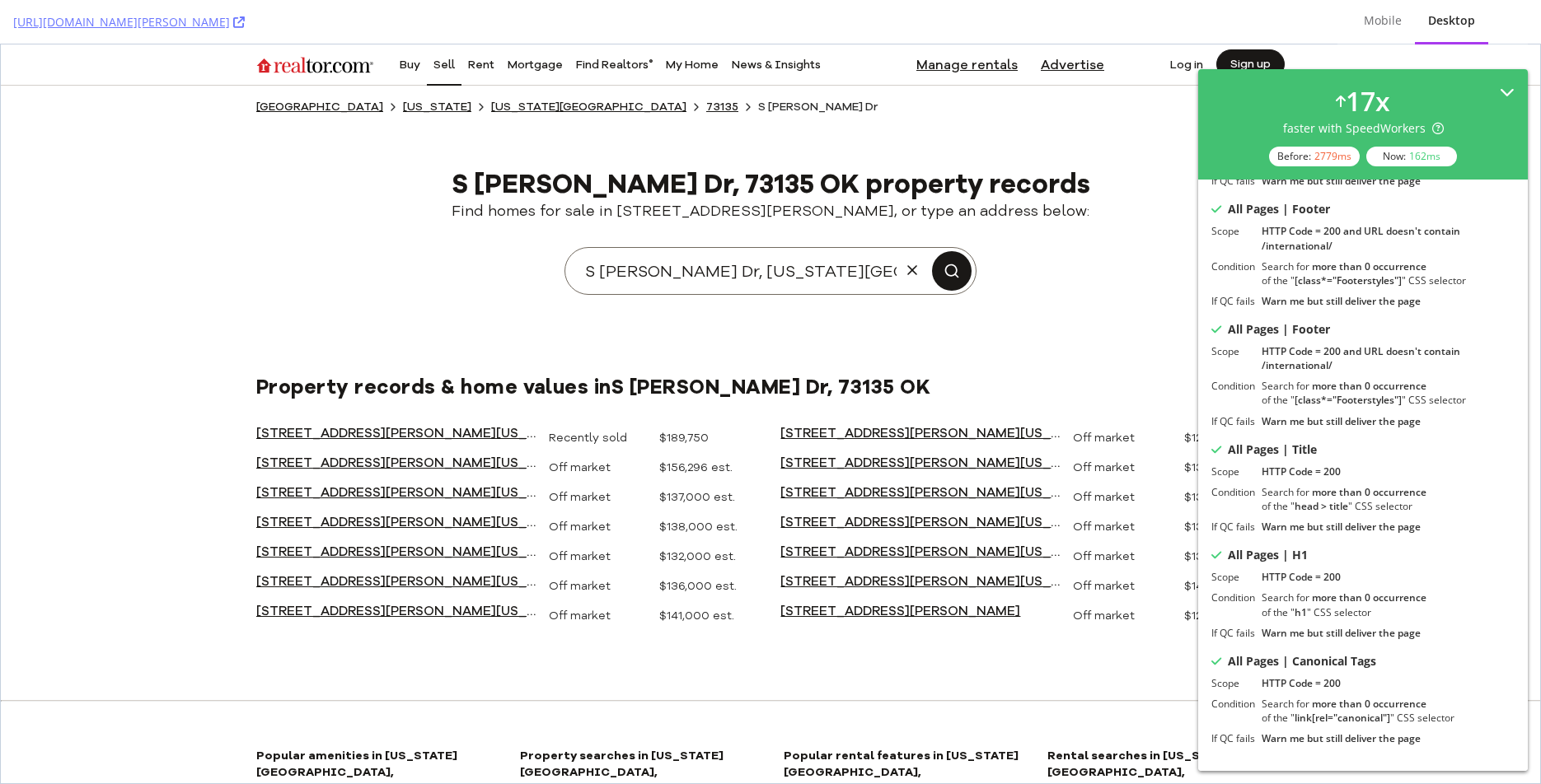
click at [1504, 92] on icon at bounding box center [1506, 92] width 15 height 15
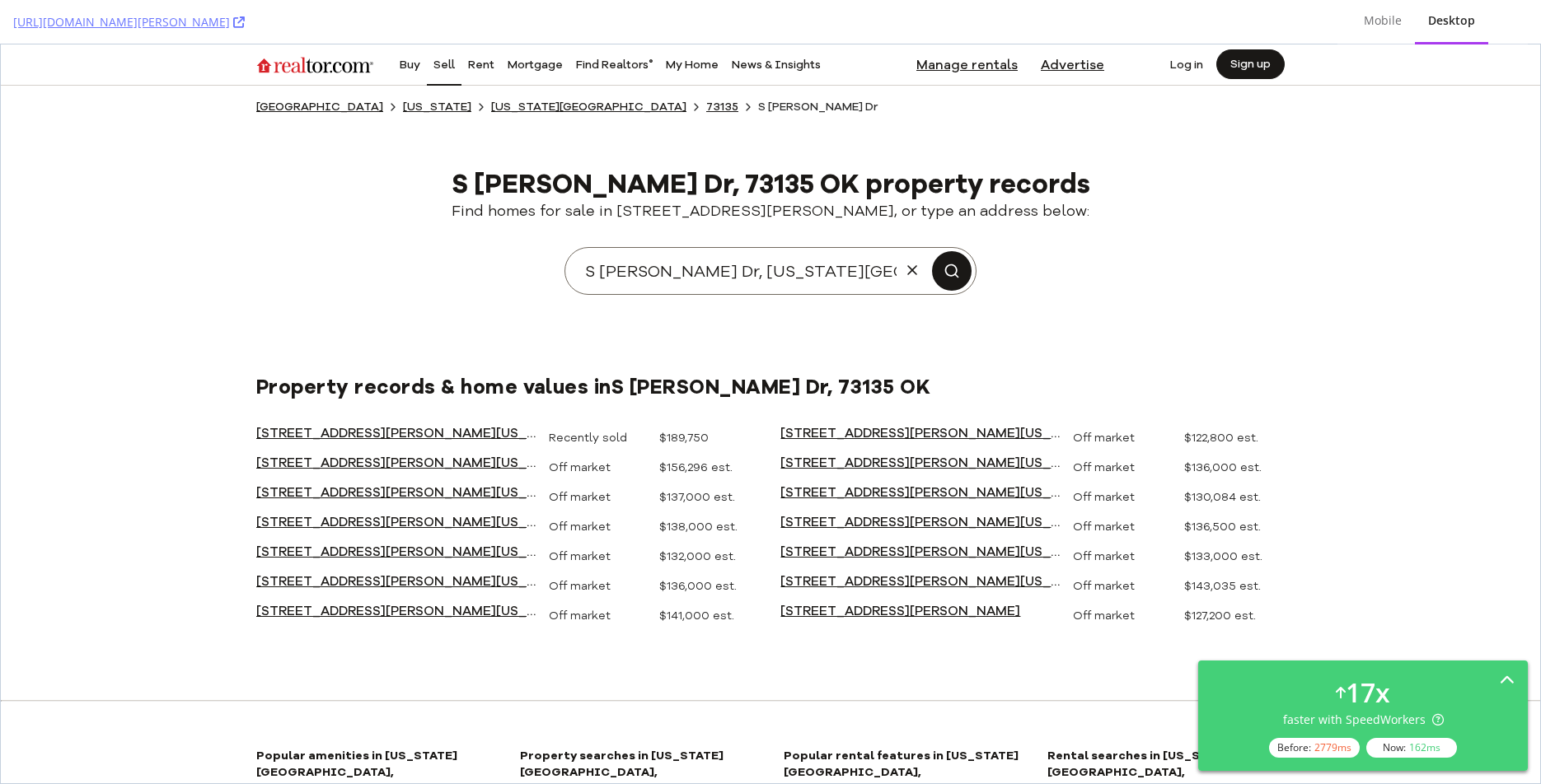
click at [1153, 198] on img at bounding box center [770, 245] width 1028 height 153
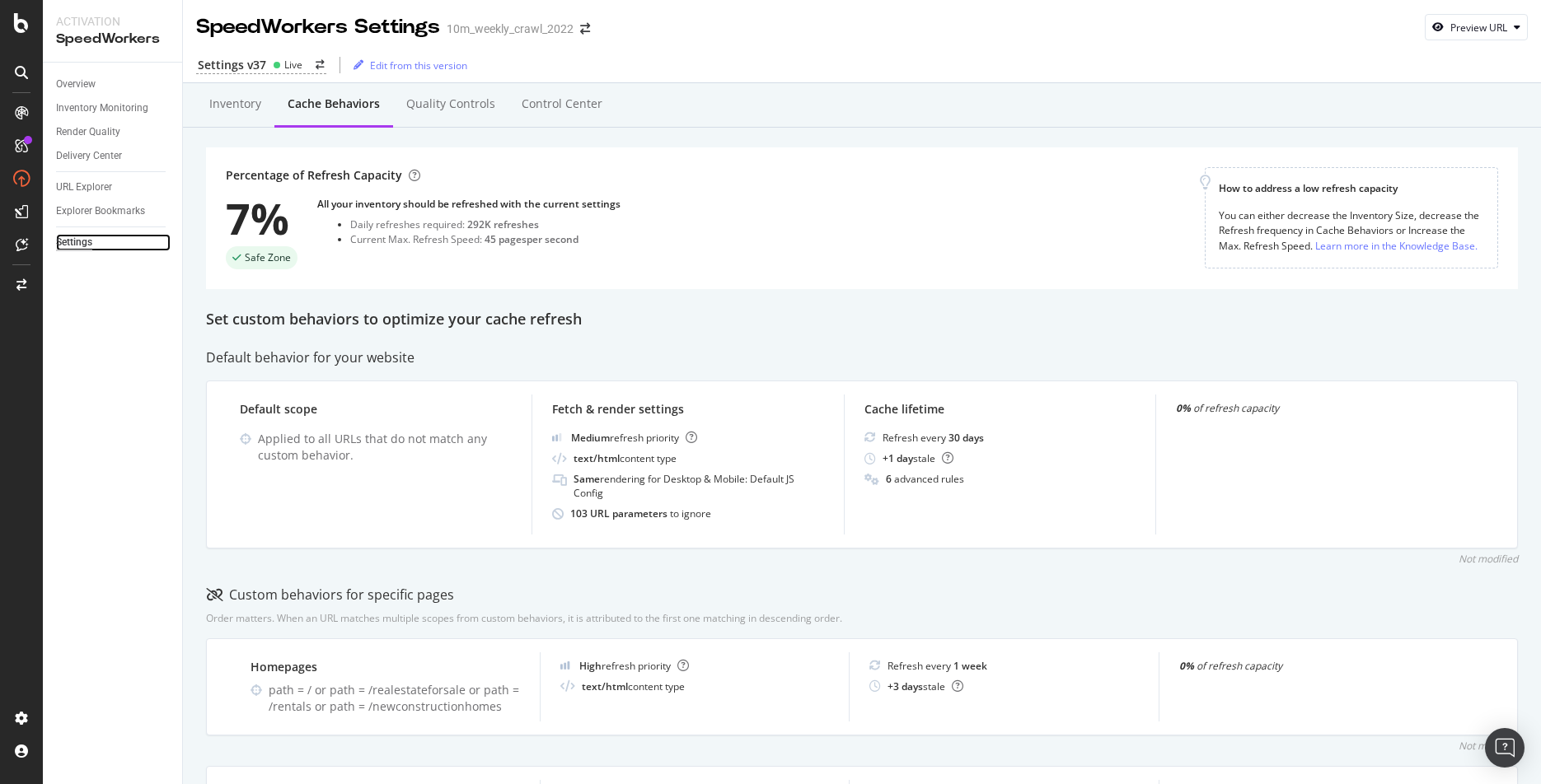
click at [75, 241] on div "Settings" at bounding box center [74, 243] width 36 height 17
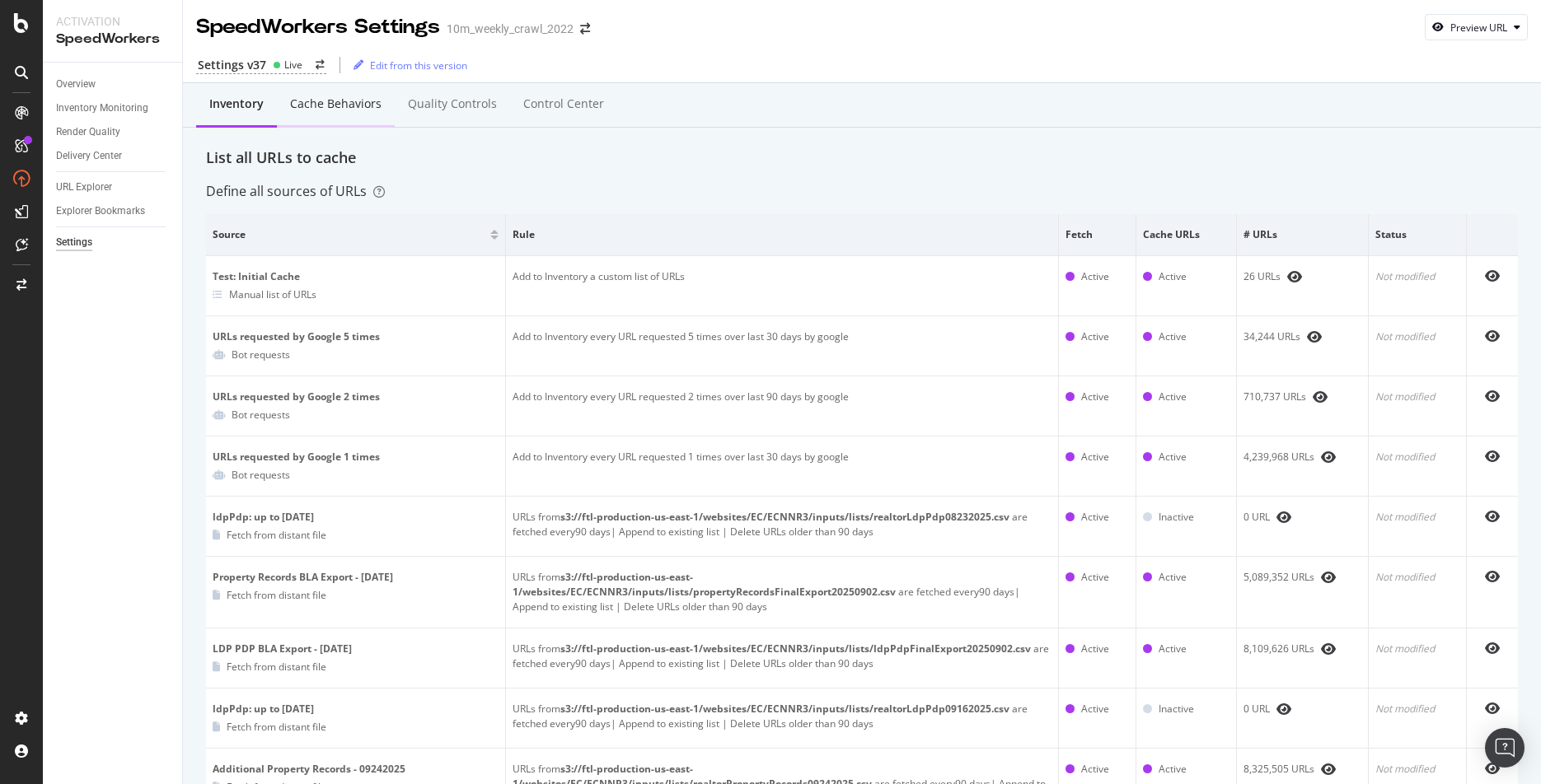
click at [335, 100] on div "Cache behaviors" at bounding box center [336, 104] width 91 height 16
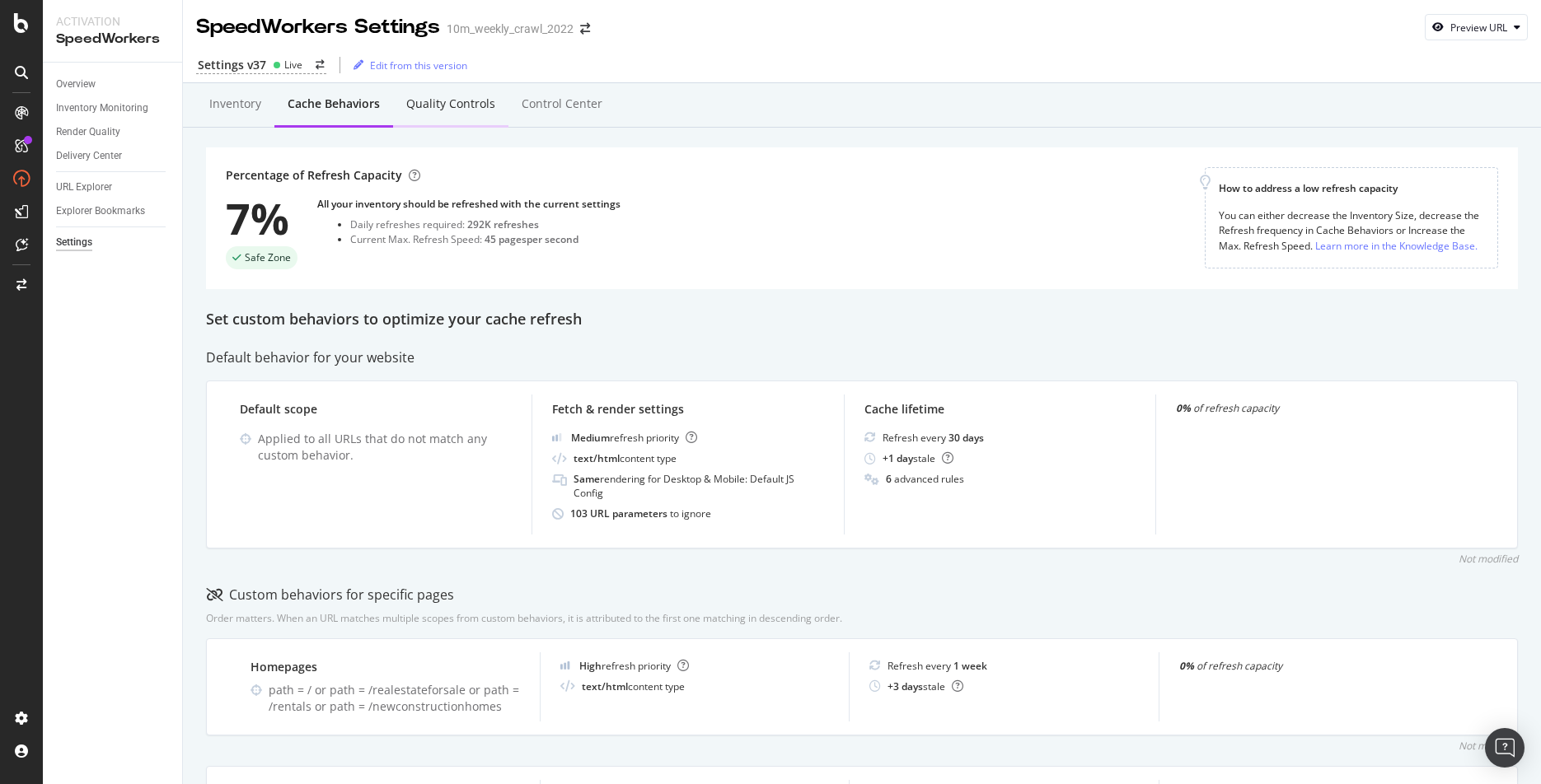
click at [465, 99] on div "Quality Controls" at bounding box center [451, 104] width 89 height 16
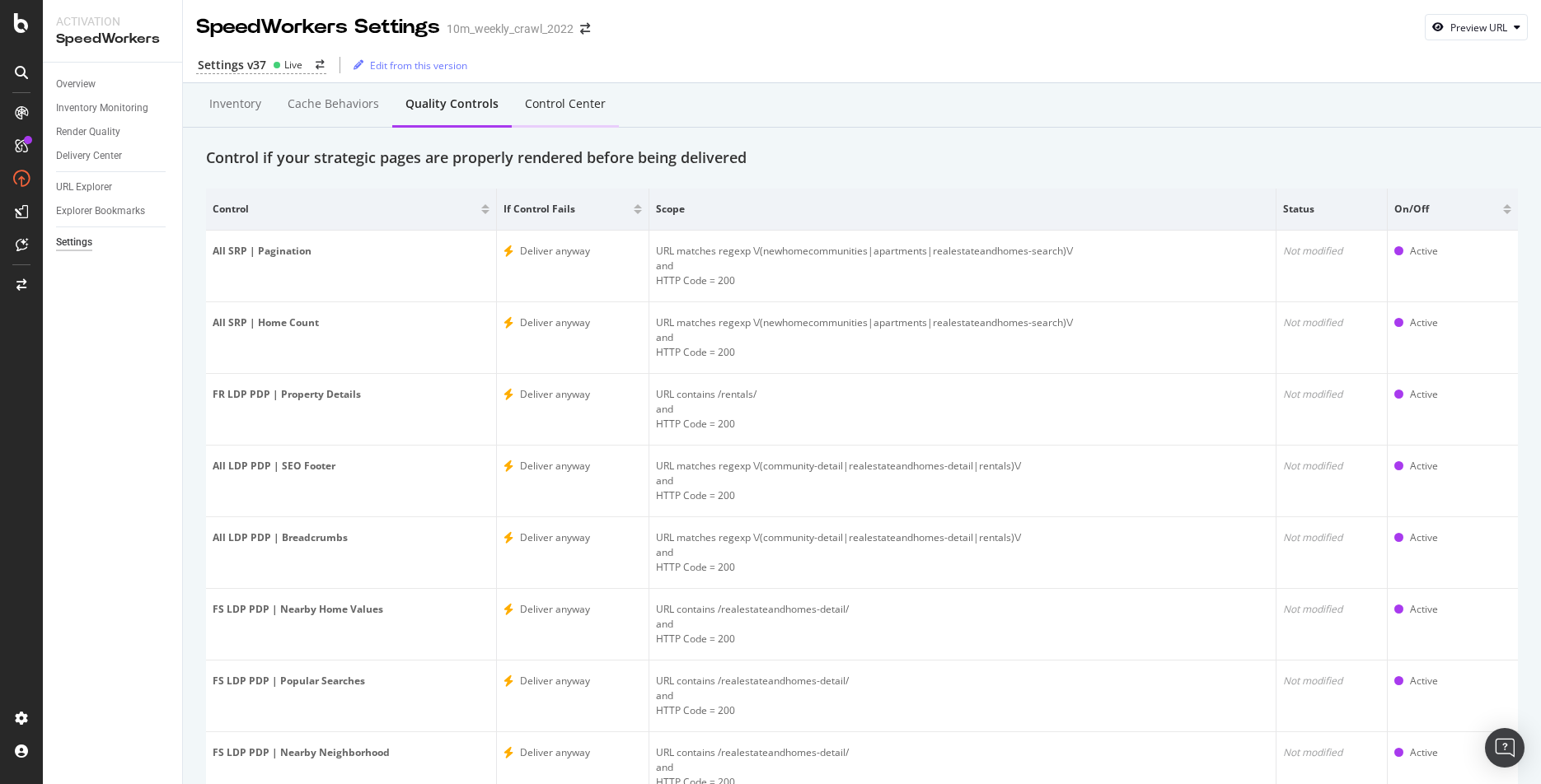
click at [569, 97] on div "Control Center" at bounding box center [564, 104] width 80 height 16
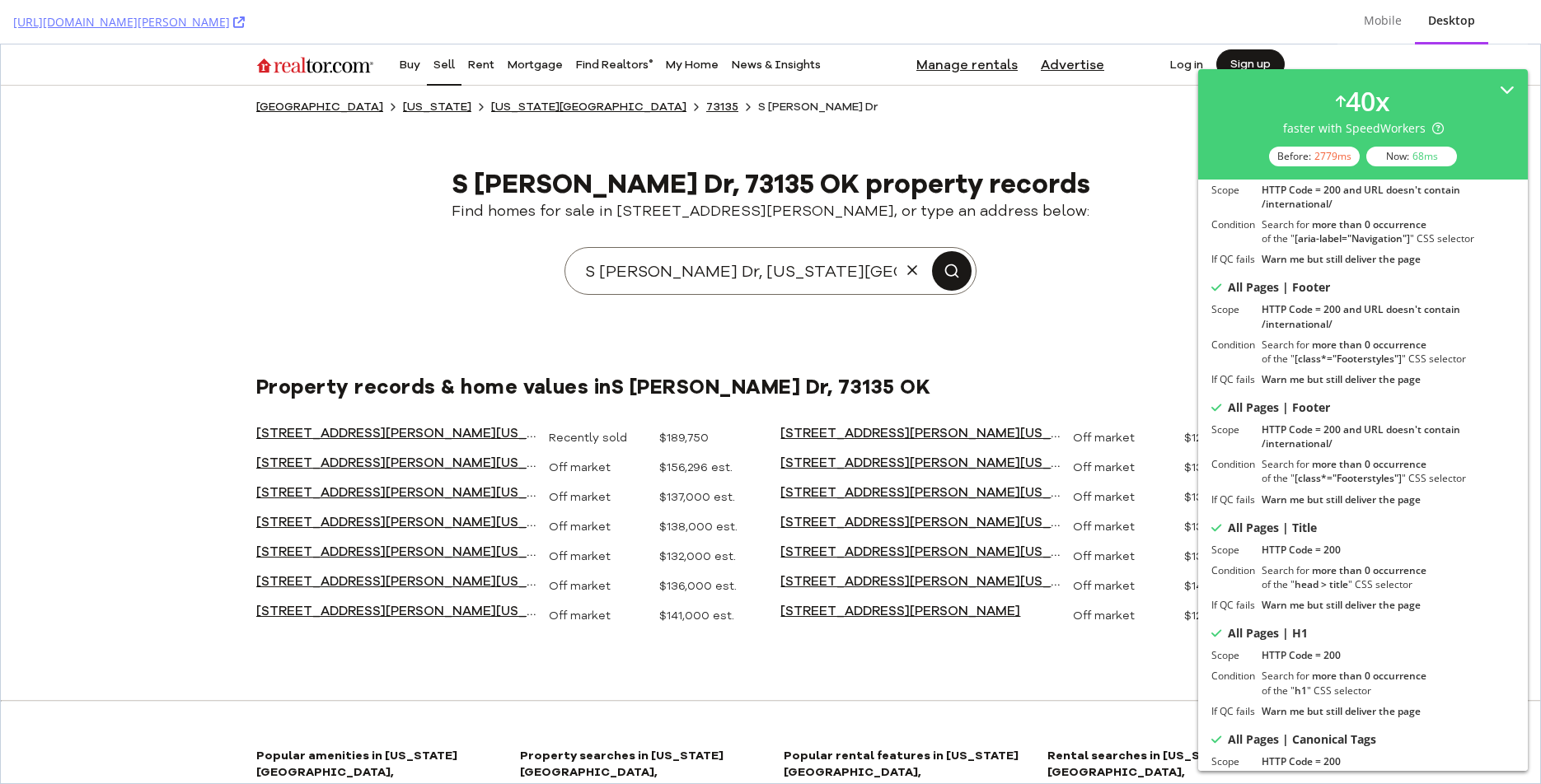
scroll to position [644, 0]
